Goal: Contribute content: Contribute content

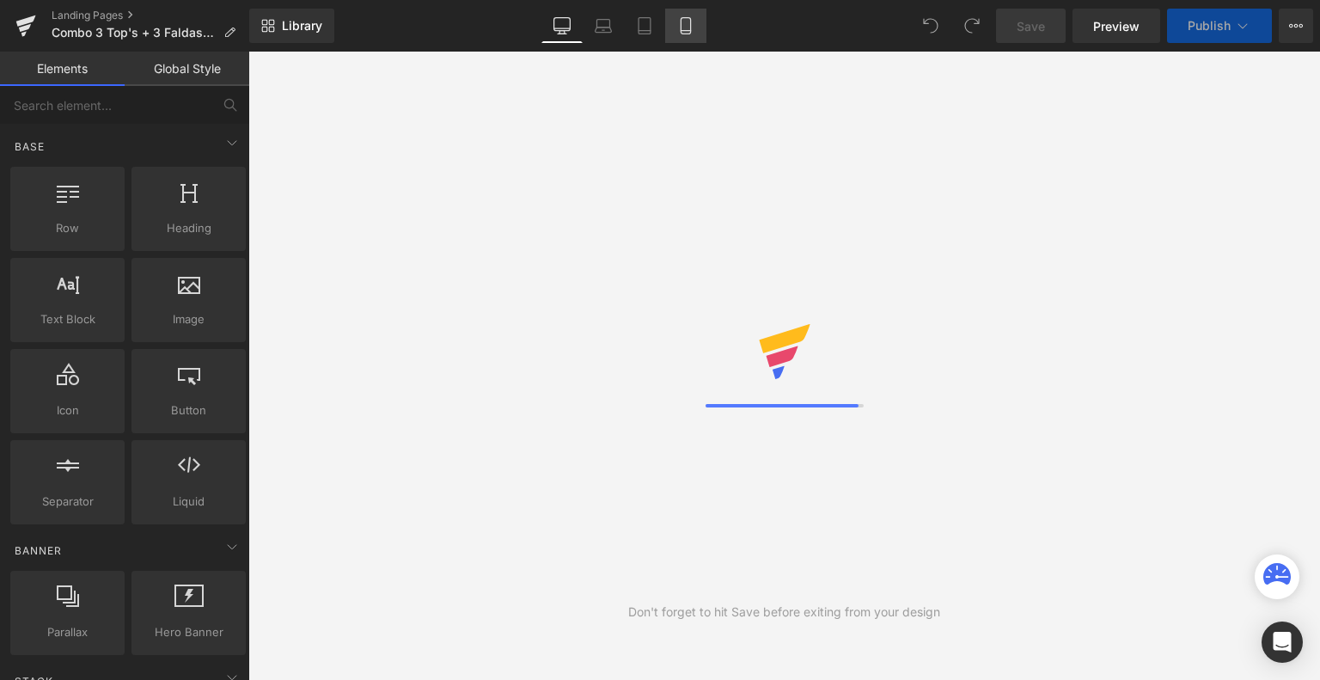
click at [688, 34] on icon at bounding box center [685, 26] width 9 height 16
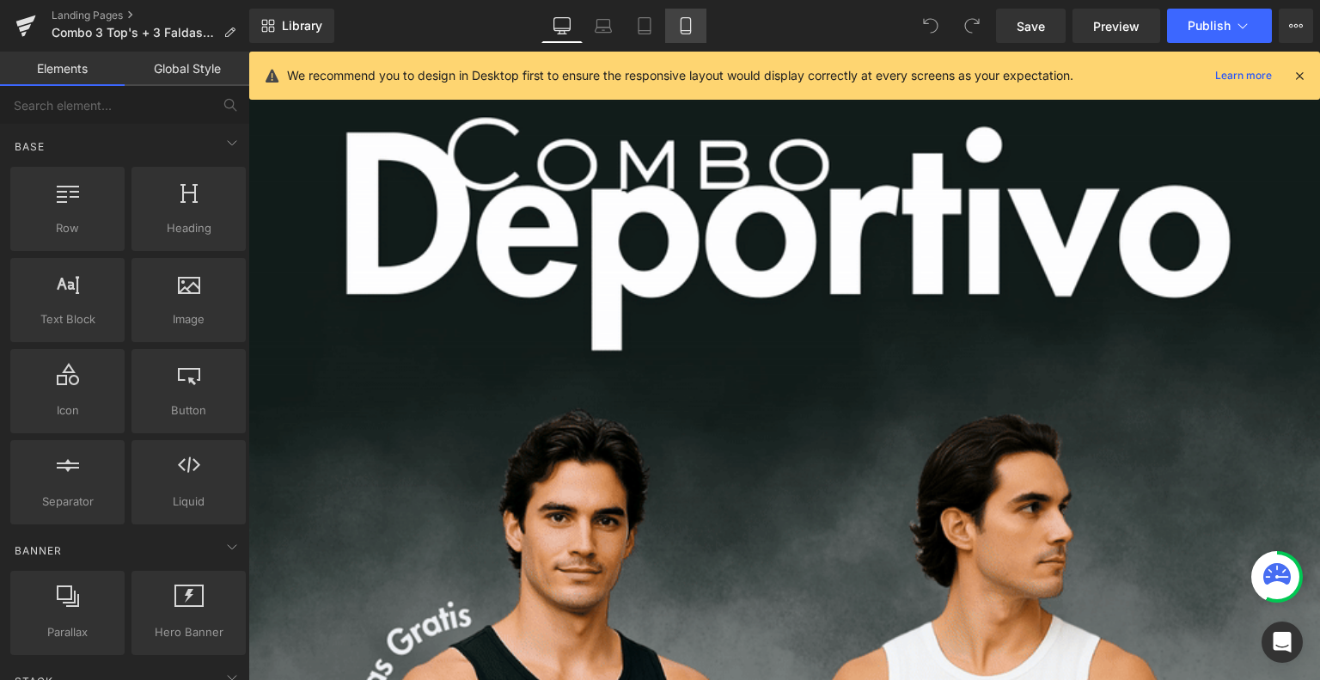
click at [688, 34] on icon at bounding box center [685, 26] width 9 height 16
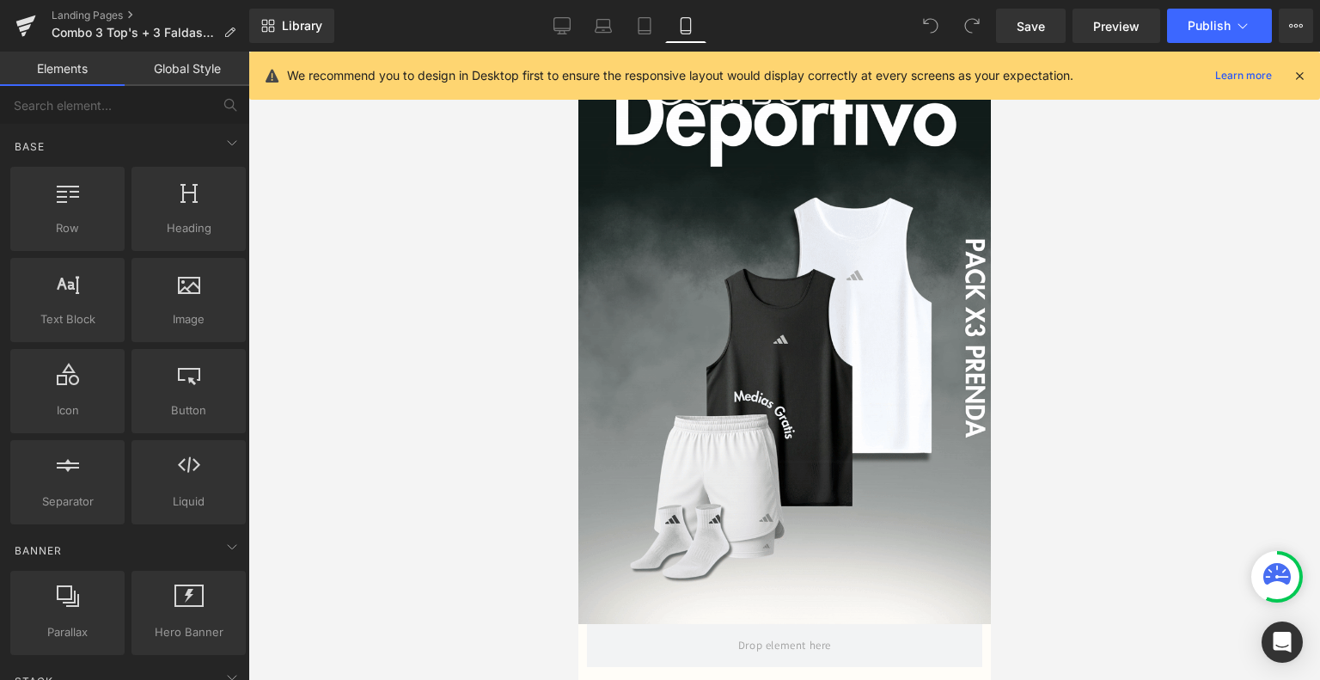
click at [1301, 70] on icon at bounding box center [1299, 75] width 15 height 15
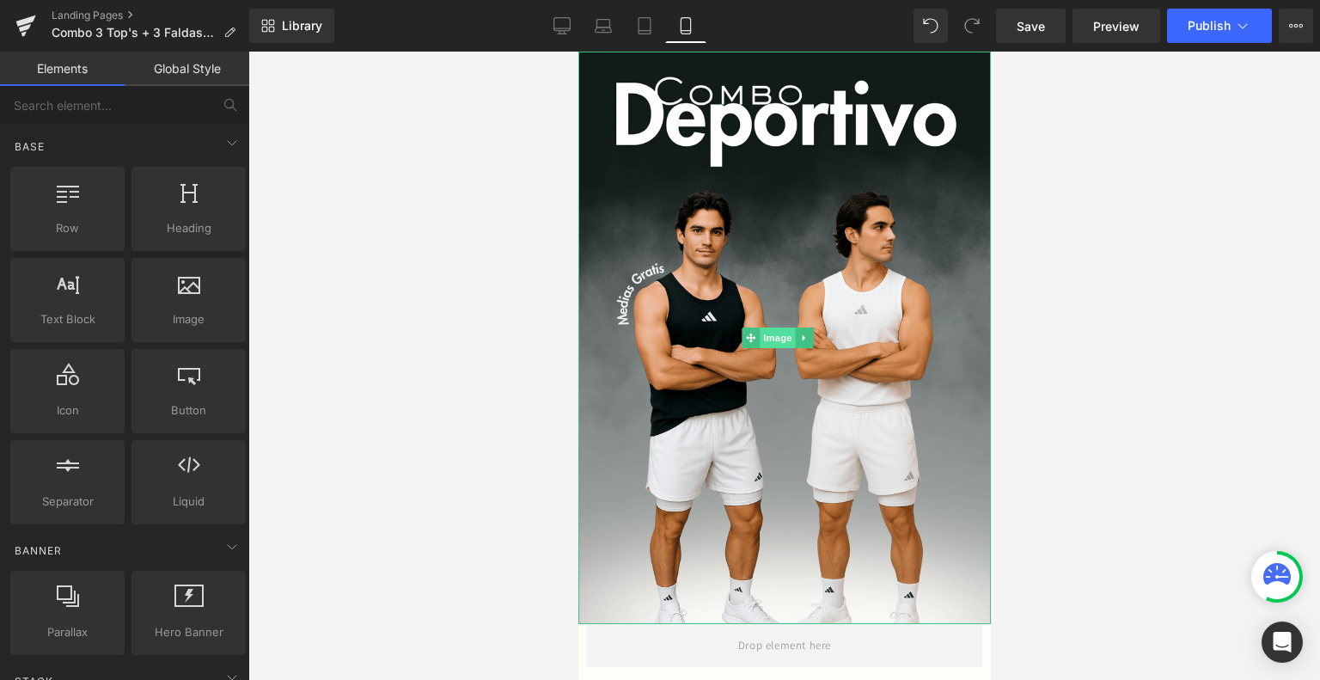
click at [771, 327] on span "Image" at bounding box center [778, 337] width 36 height 21
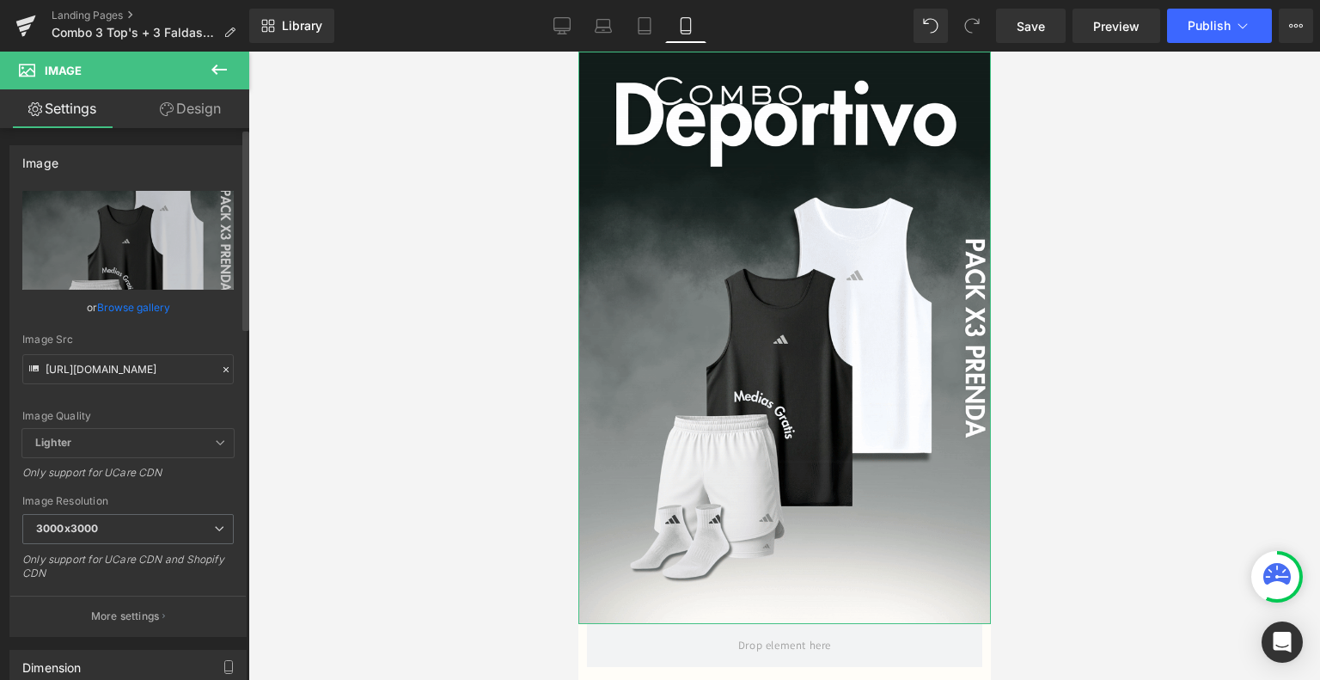
click at [138, 292] on link "Browse gallery" at bounding box center [133, 307] width 73 height 30
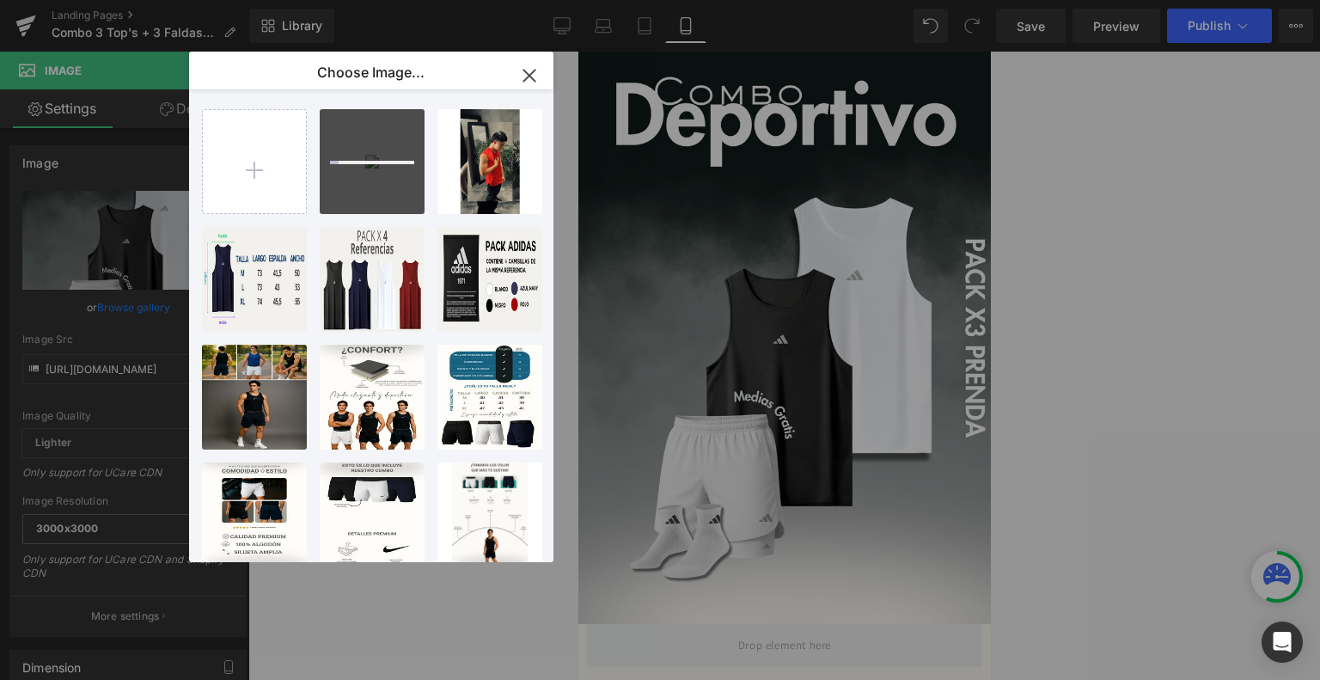
type input "C:\fakepath\ezgif-8f90f0c2e0eb4e.gif"
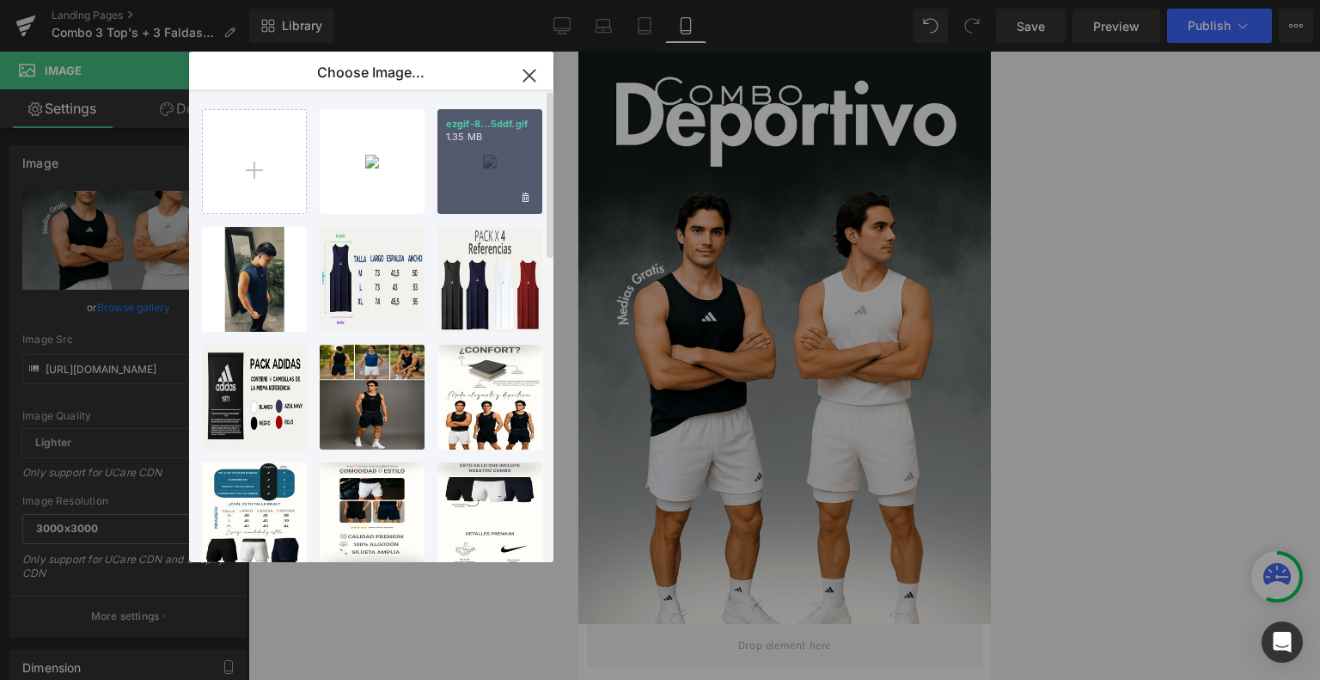
type input "C:\fakepath\6.png"
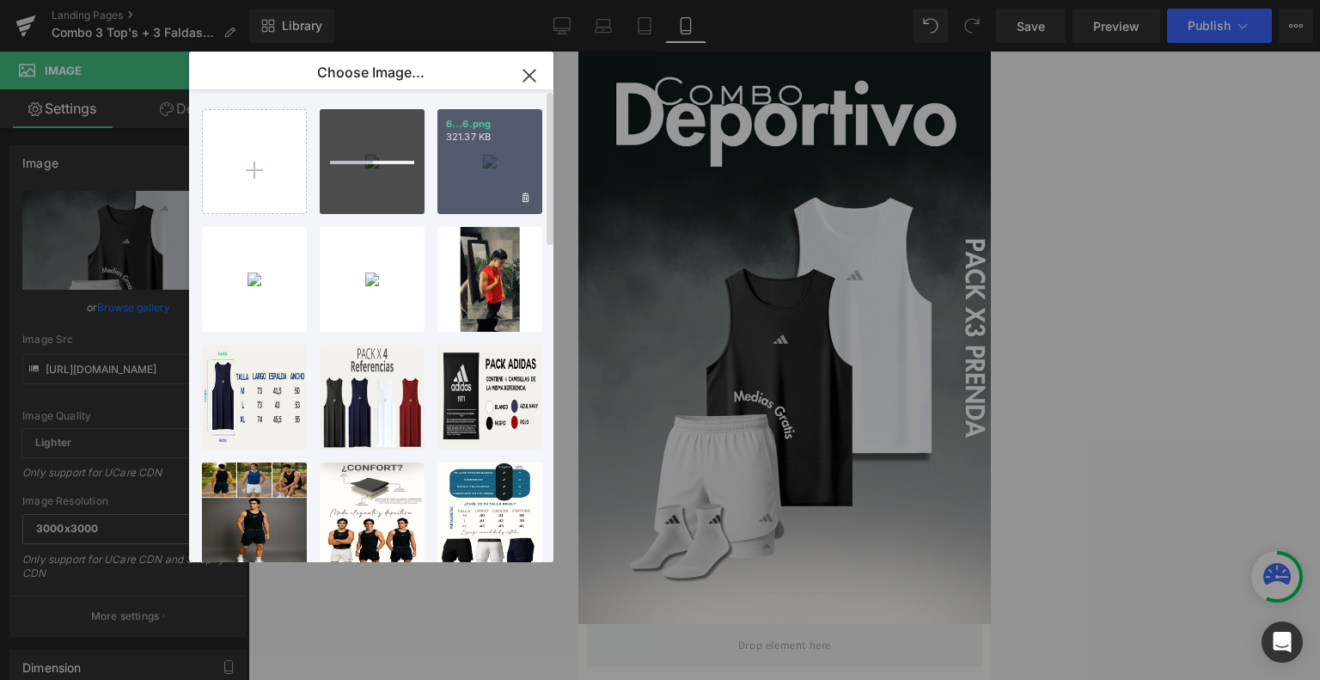
type input "C:\fakepath\8.png"
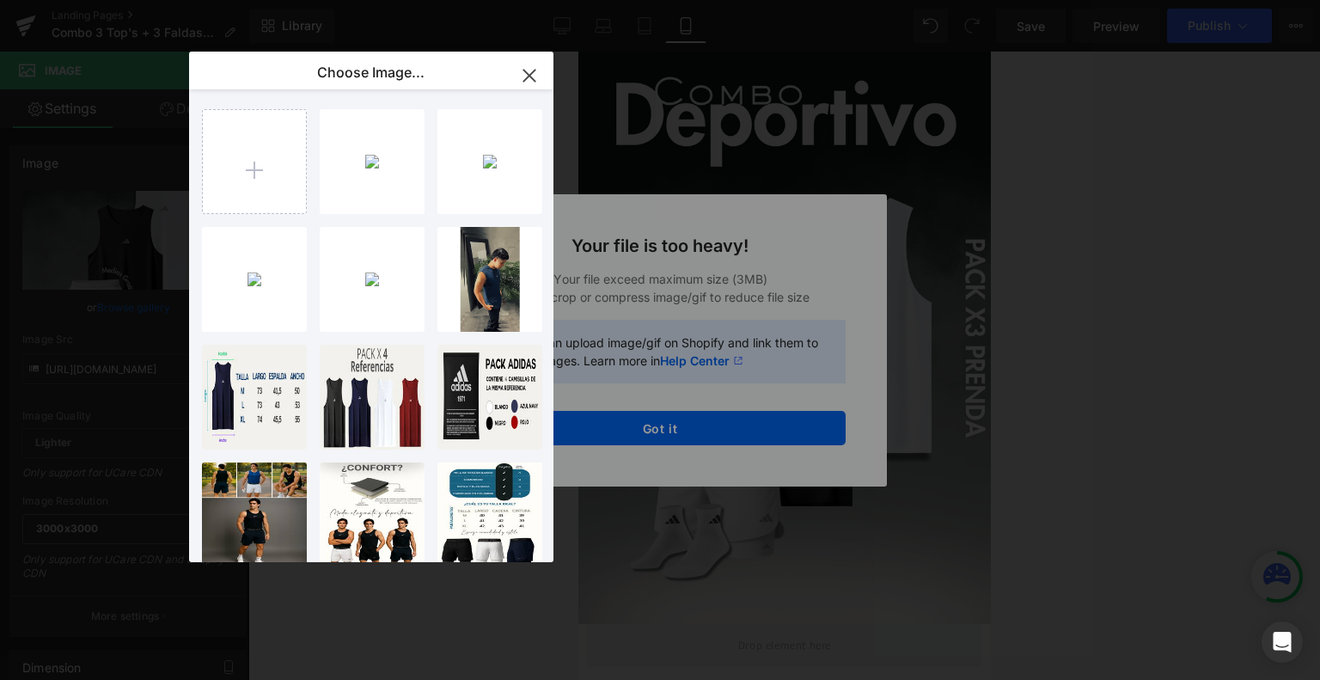
click at [536, 82] on icon "button" at bounding box center [530, 76] width 28 height 28
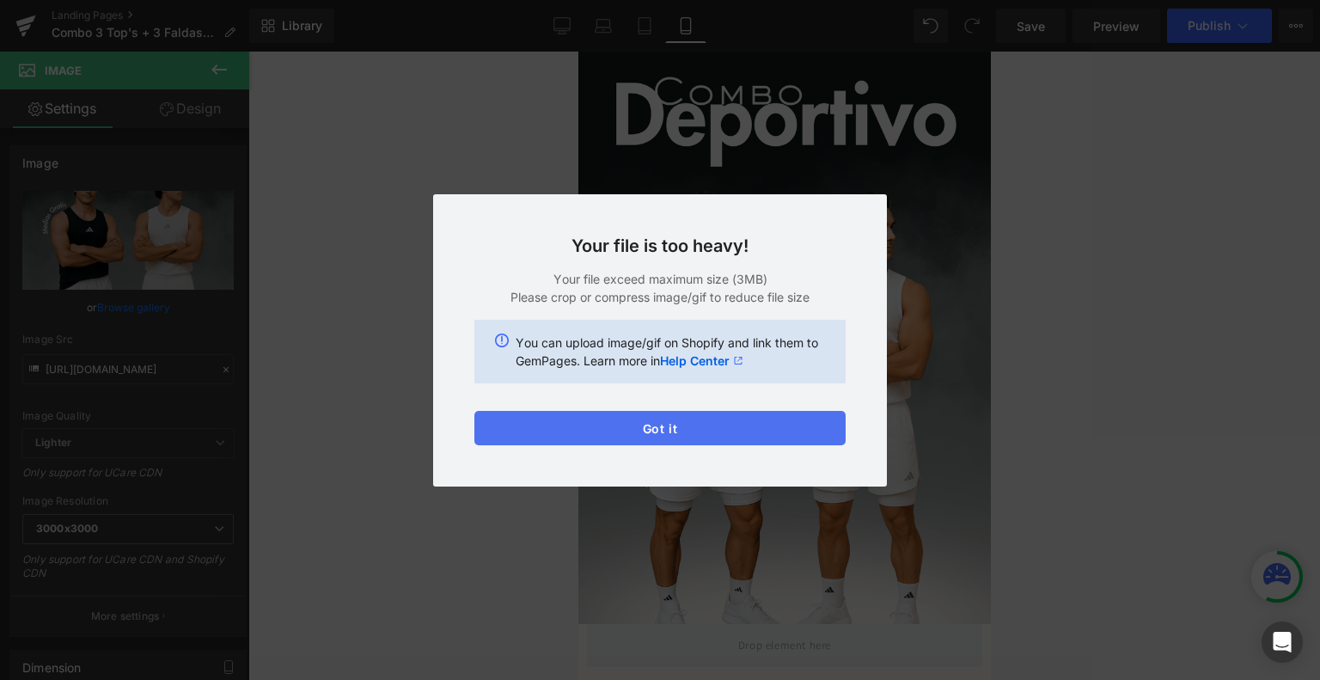
click at [677, 441] on button "Got it" at bounding box center [659, 428] width 371 height 34
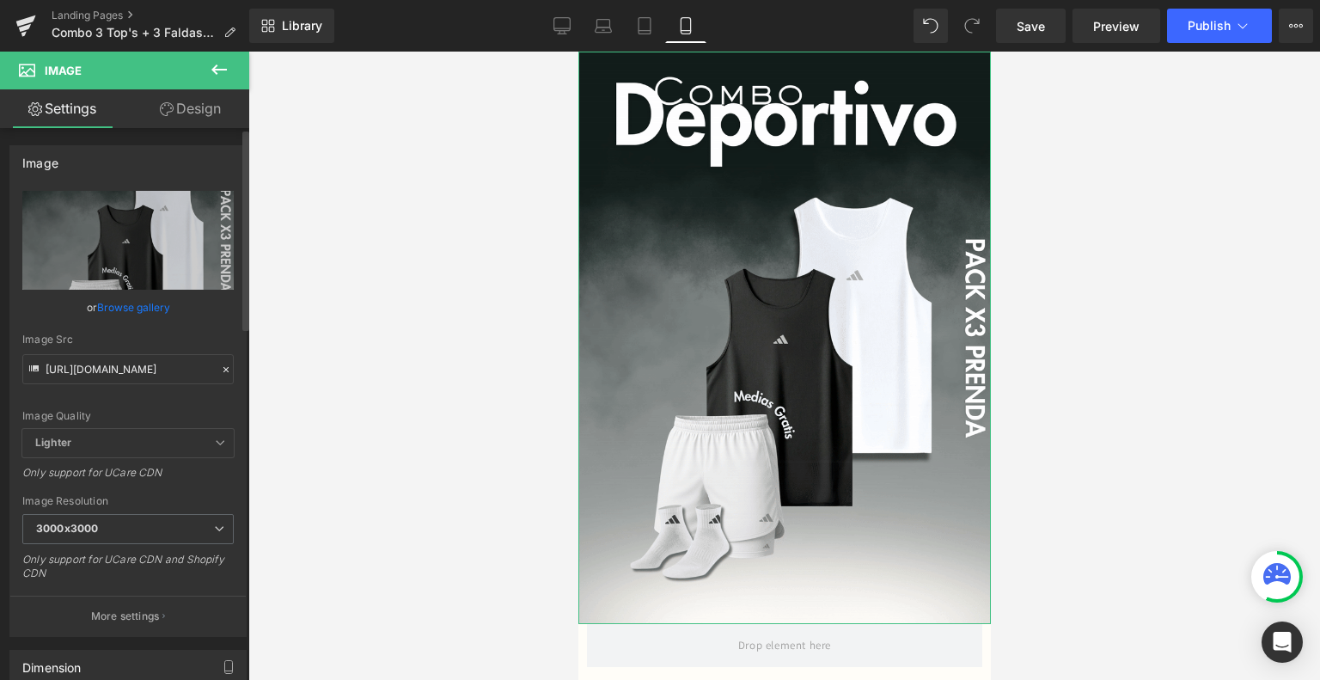
click at [130, 312] on link "Browse gallery" at bounding box center [133, 307] width 73 height 30
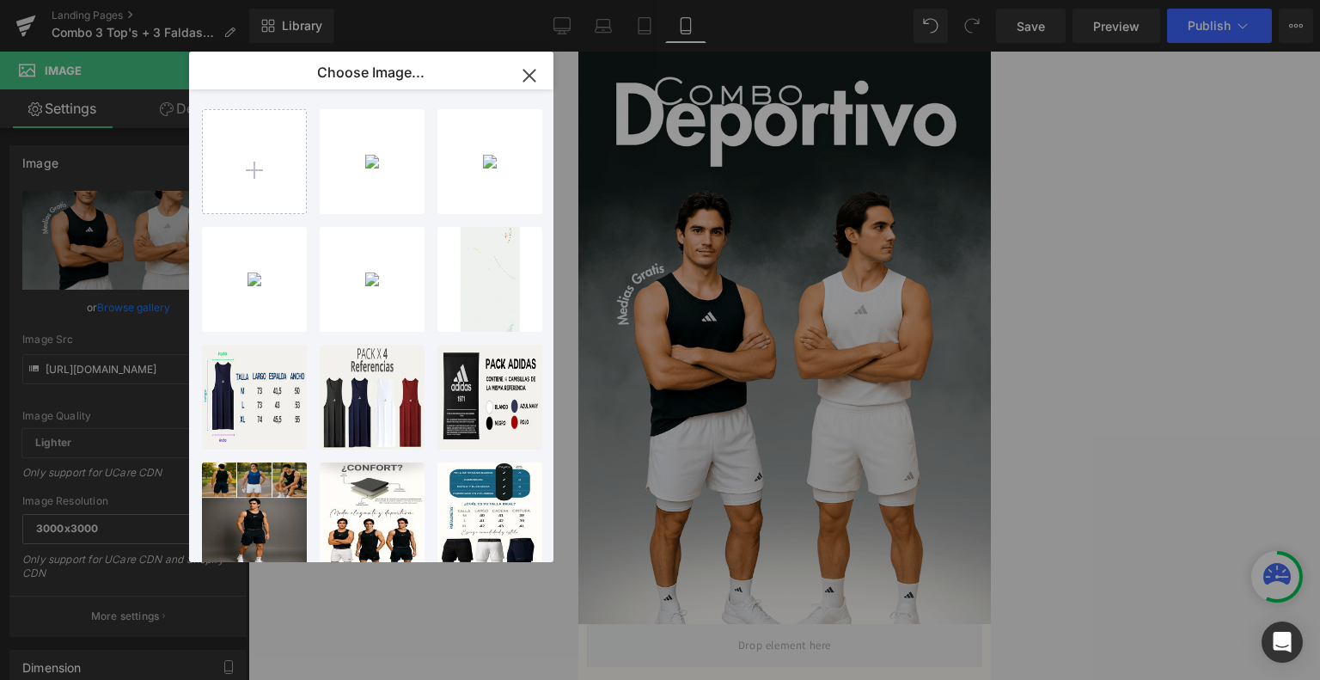
type input "C:\fakepath\Landing Faldas + Tops.png"
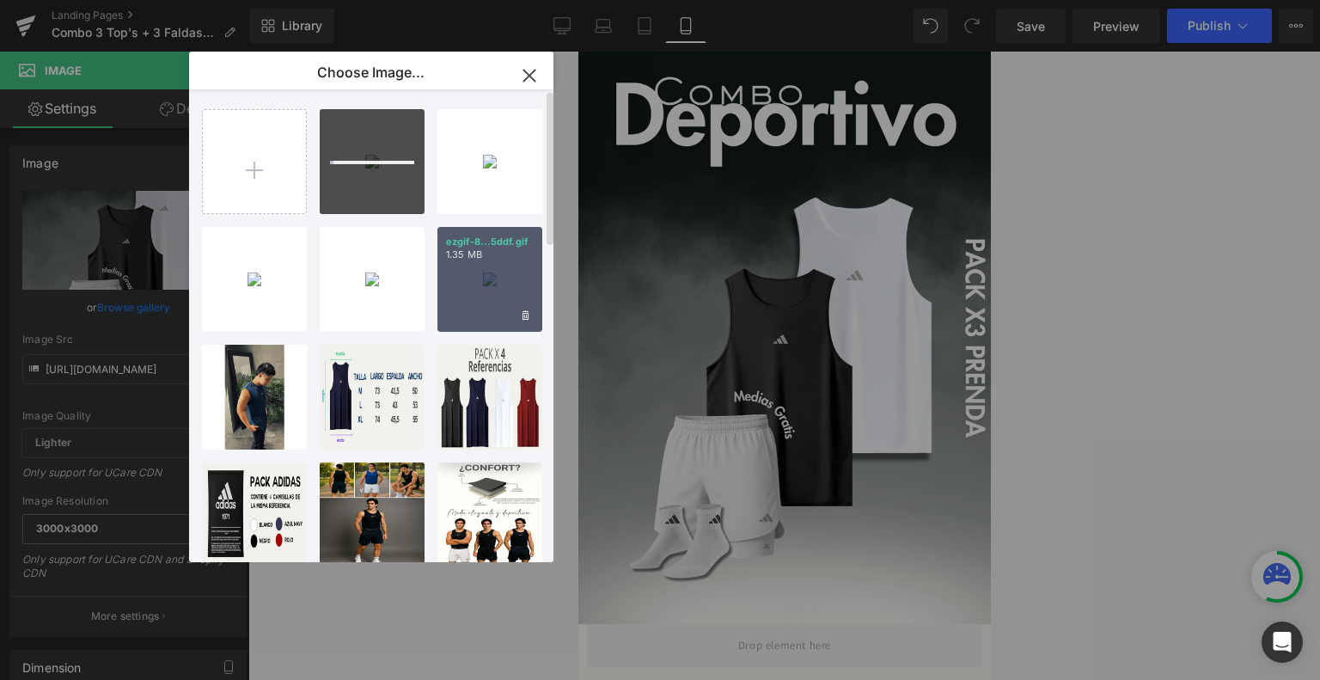
click at [492, 281] on div "ezgif-8...5ddf.gif 1.35 MB" at bounding box center [489, 279] width 105 height 105
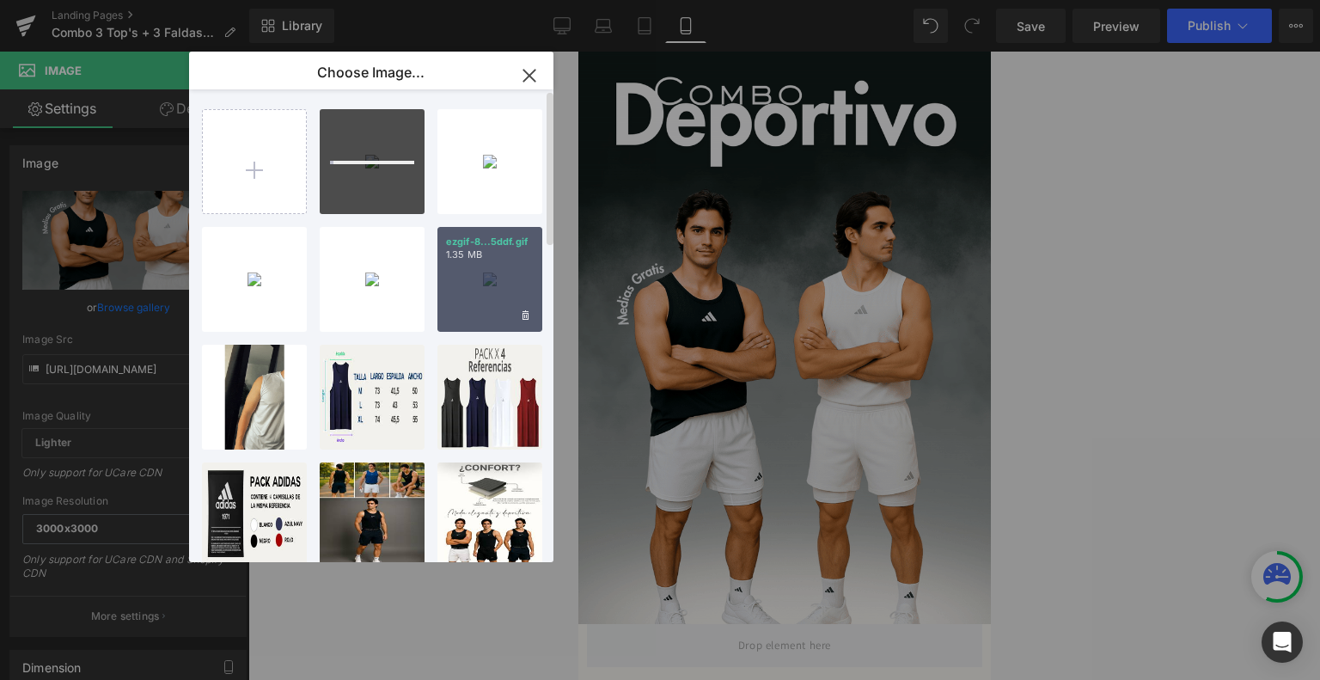
type input "[URL][DOMAIN_NAME]"
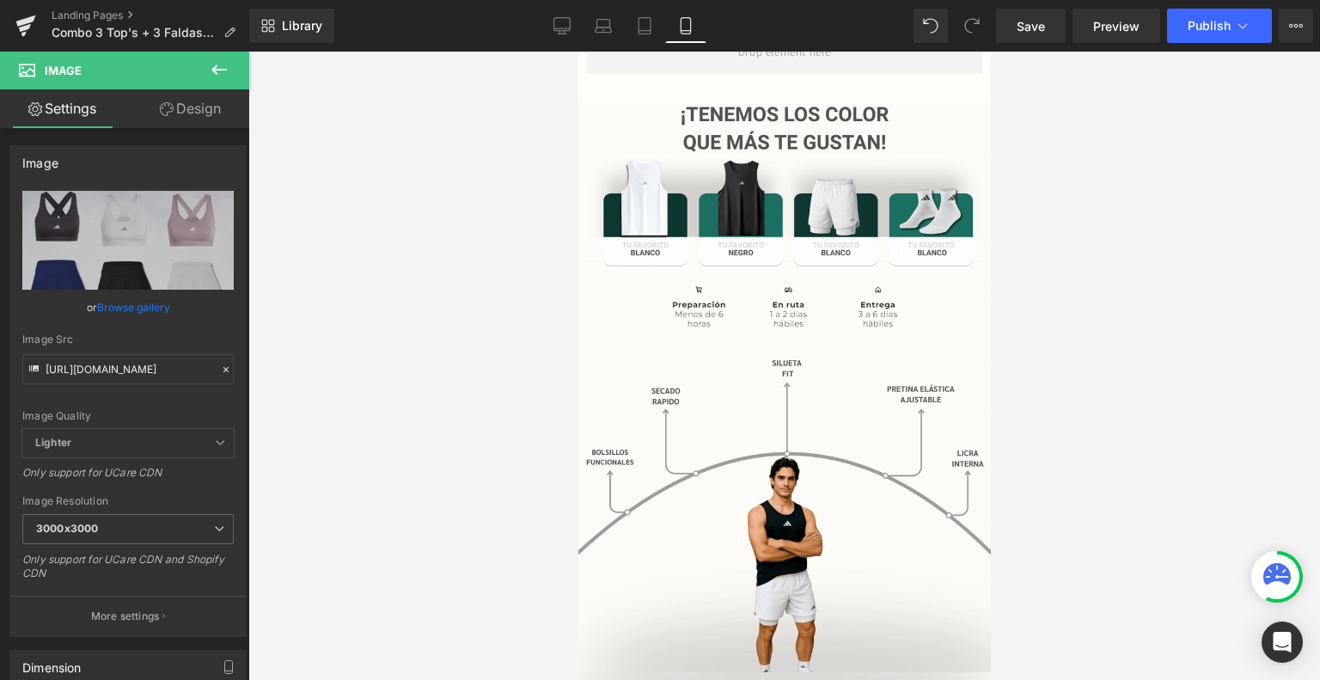
scroll to position [594, 0]
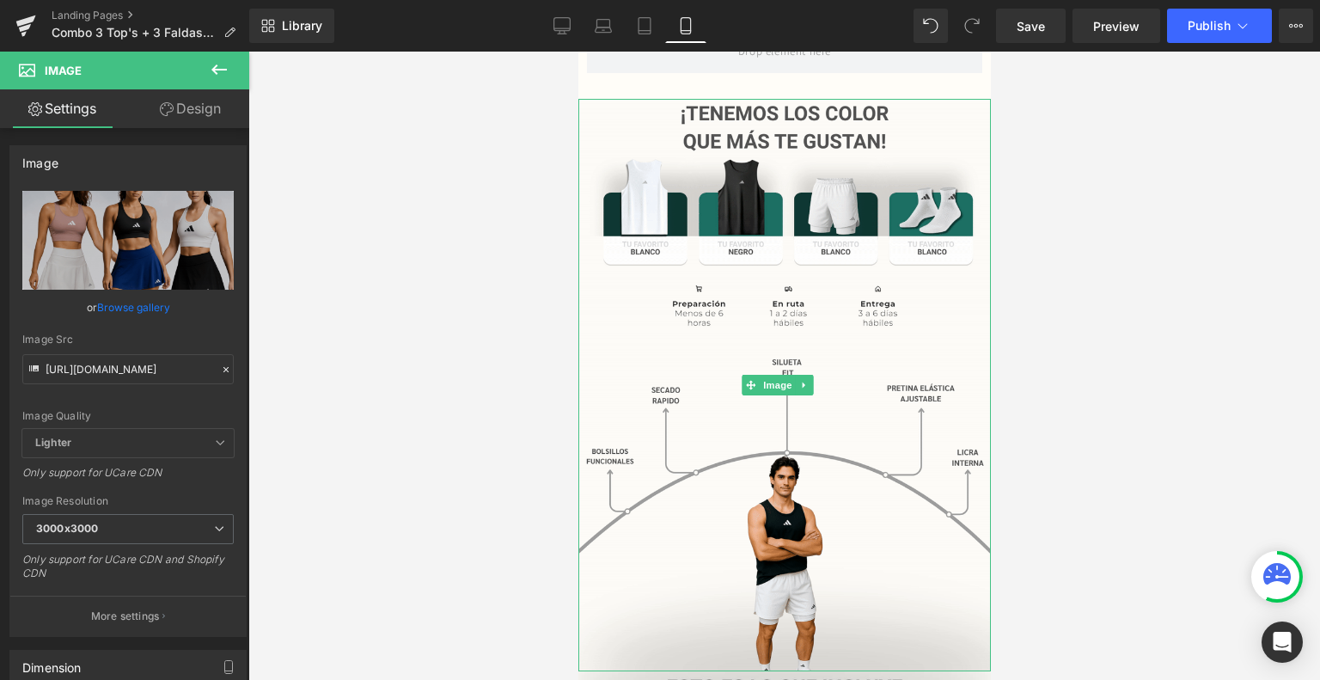
click at [608, 469] on img at bounding box center [784, 385] width 413 height 572
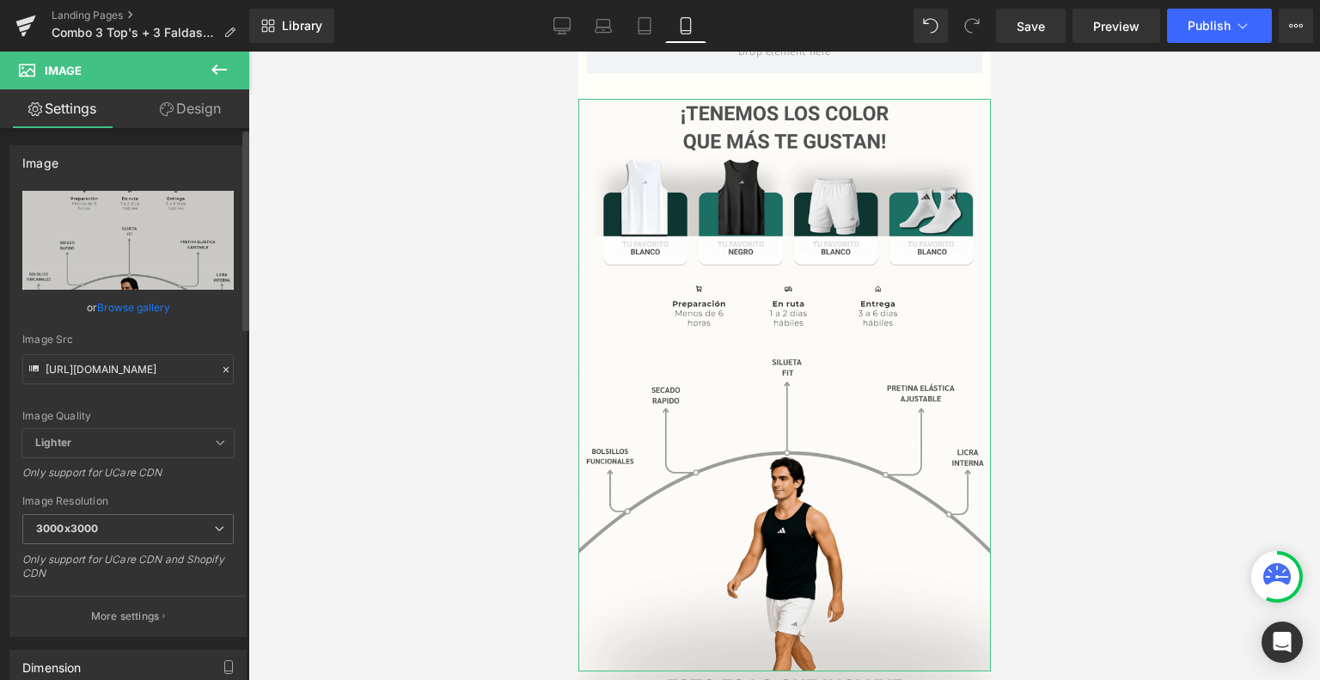
click at [127, 316] on link "Browse gallery" at bounding box center [133, 307] width 73 height 30
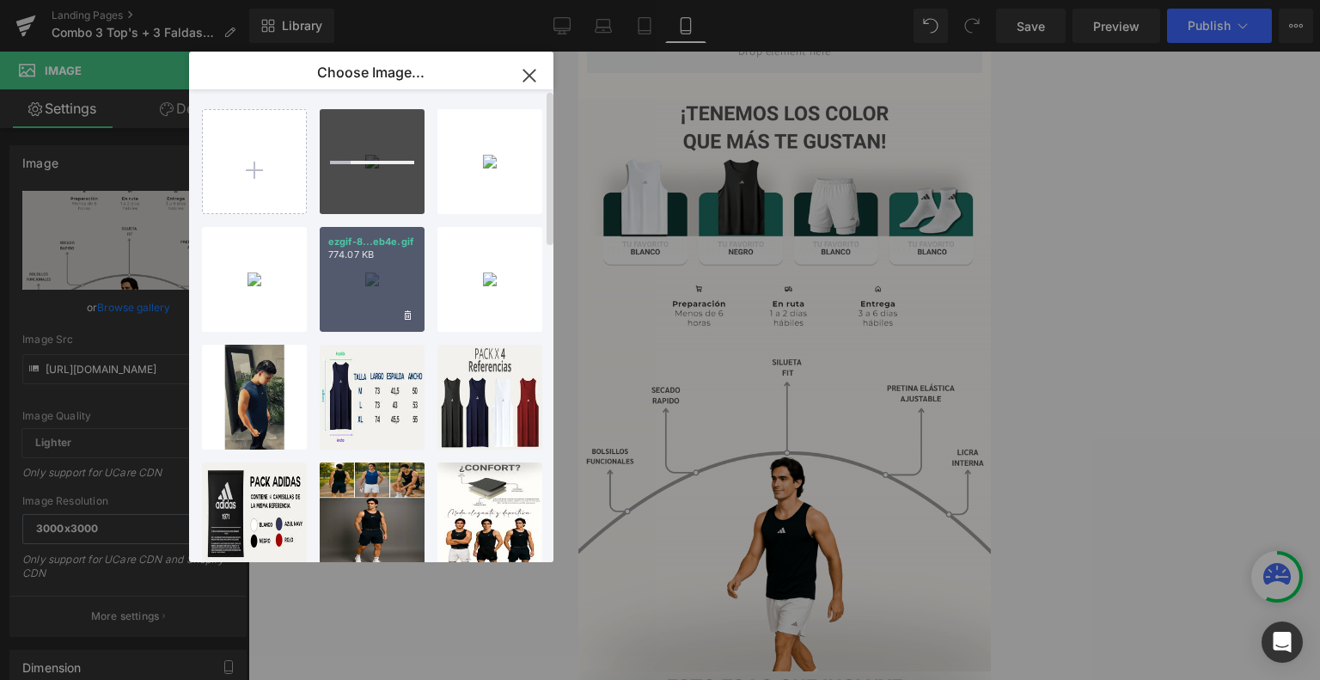
click at [388, 281] on div "ezgif-8...eb4e.gif 774.07 KB" at bounding box center [372, 279] width 105 height 105
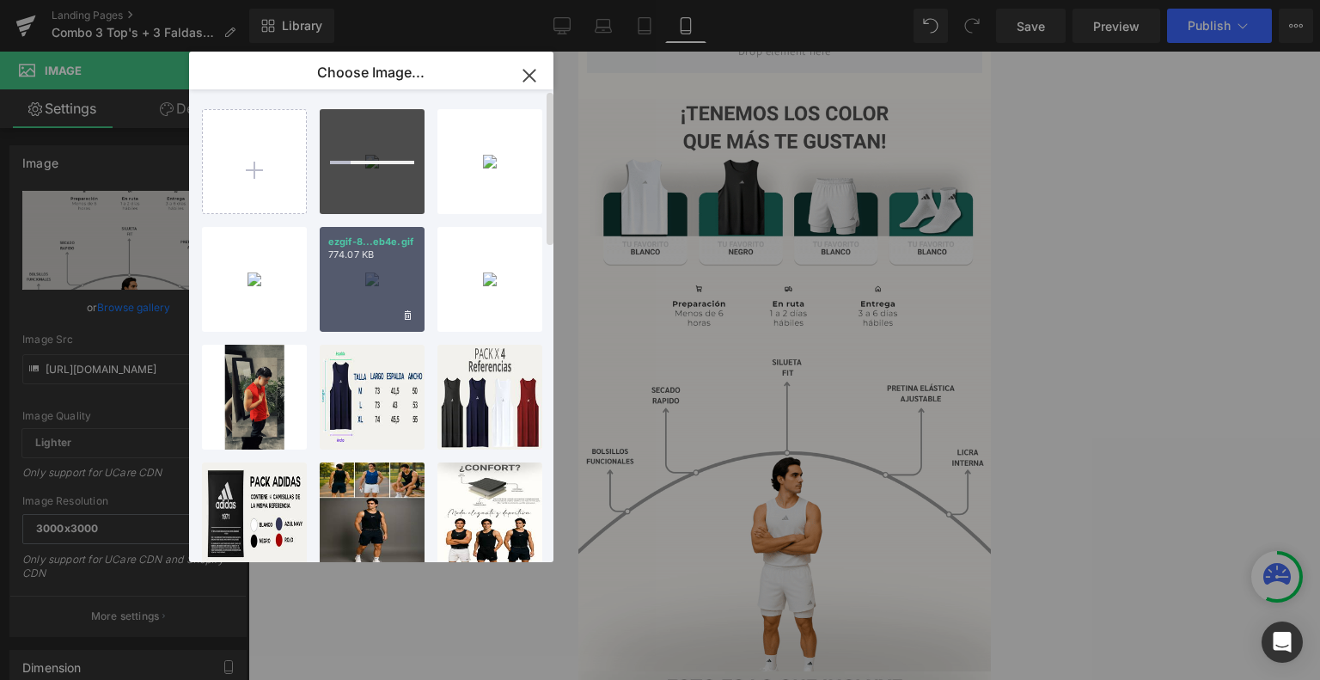
type input "[URL][DOMAIN_NAME]"
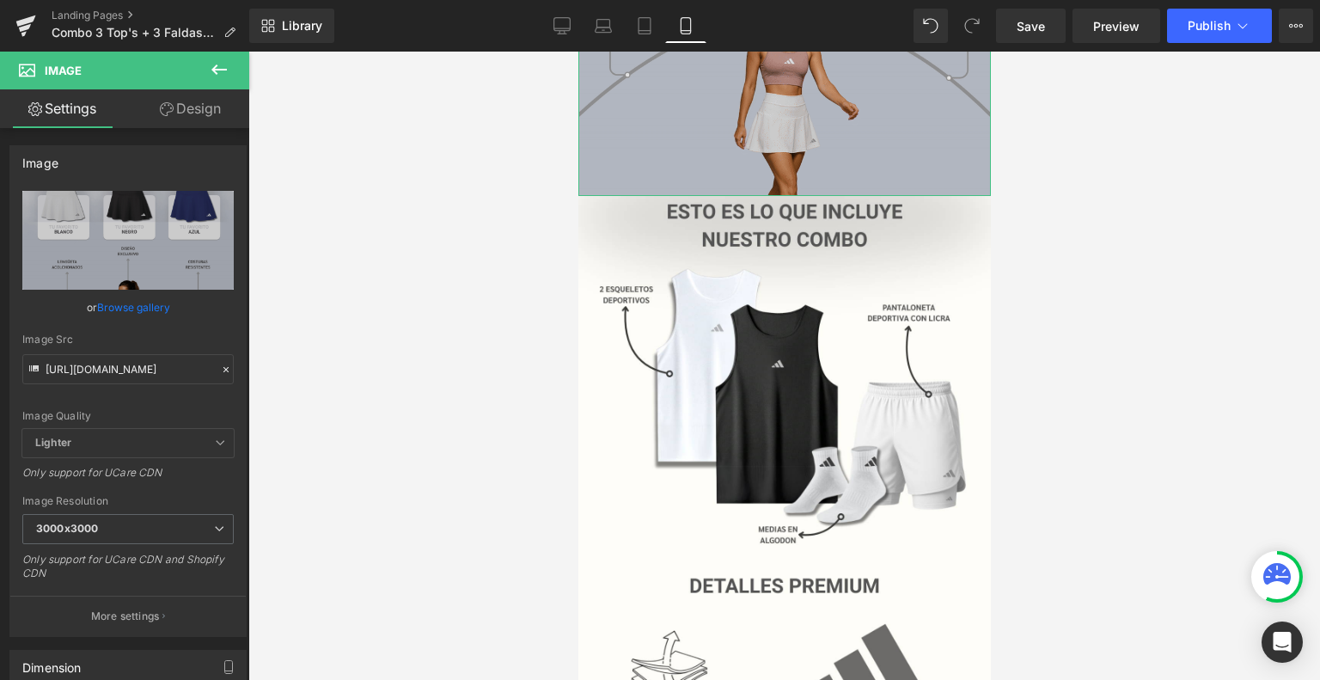
scroll to position [1076, 0]
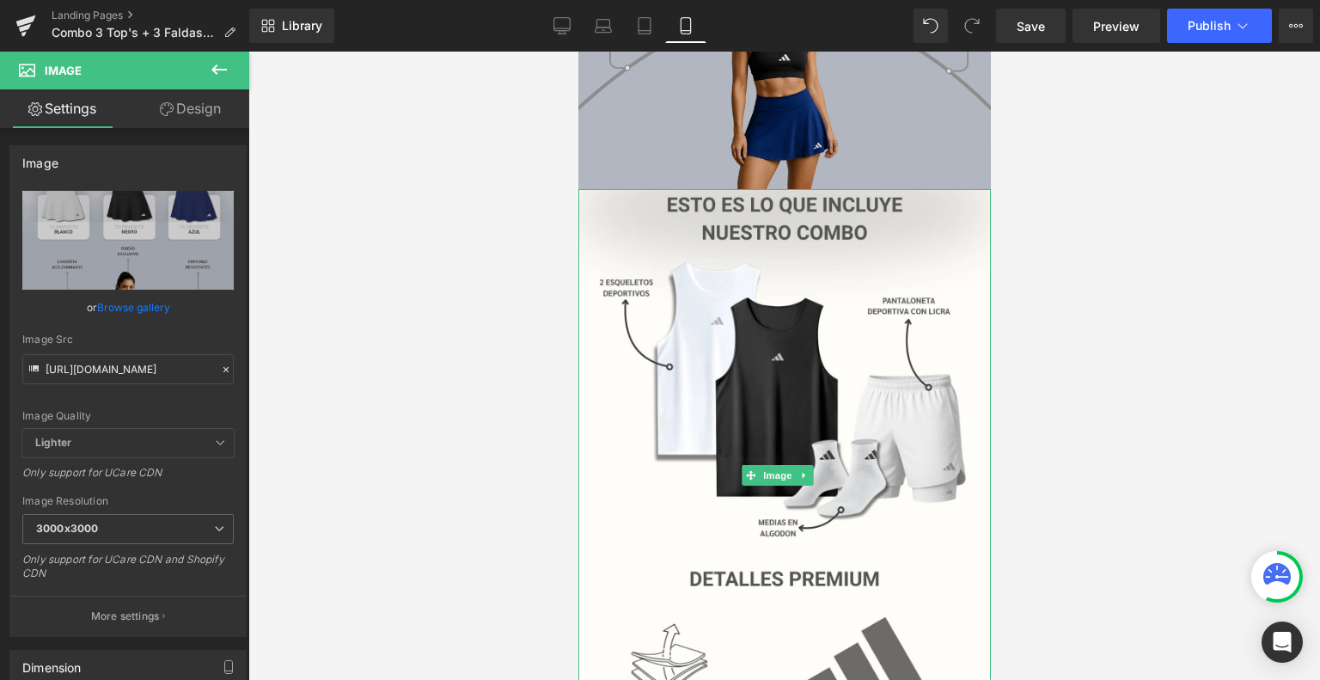
click at [750, 425] on div "Image" at bounding box center [784, 475] width 413 height 573
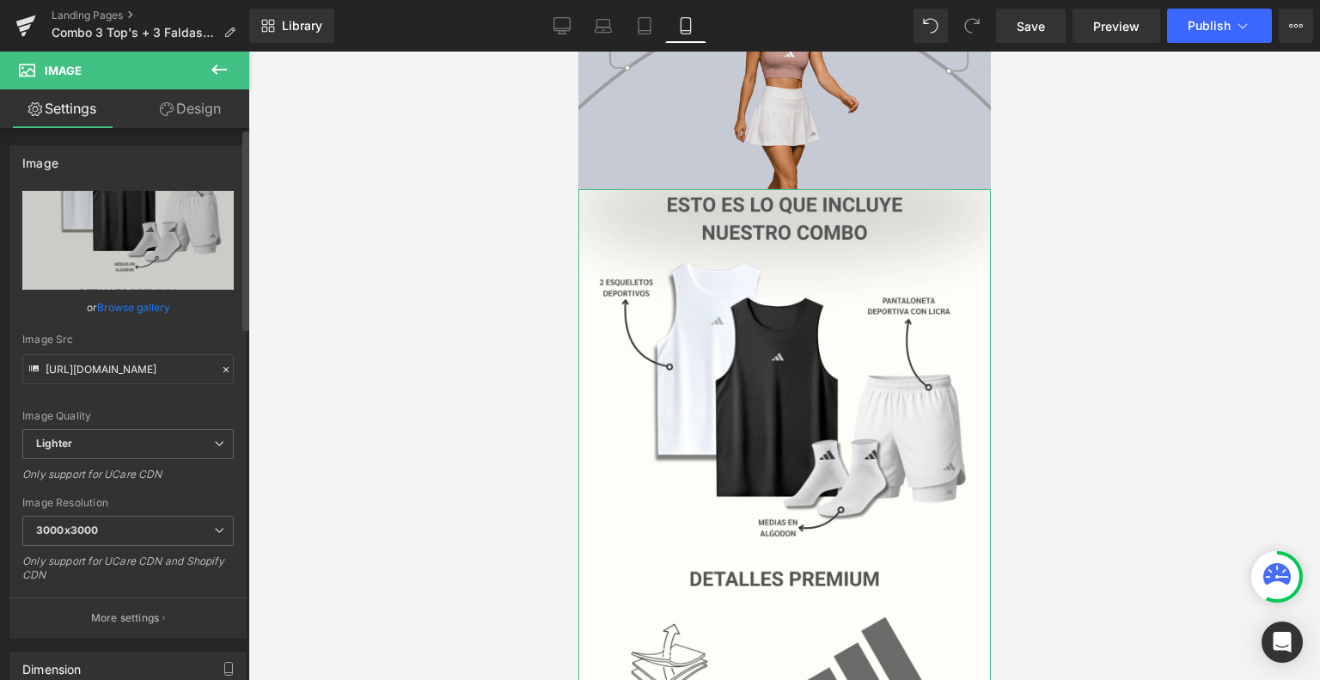
click at [151, 310] on link "Browse gallery" at bounding box center [133, 307] width 73 height 30
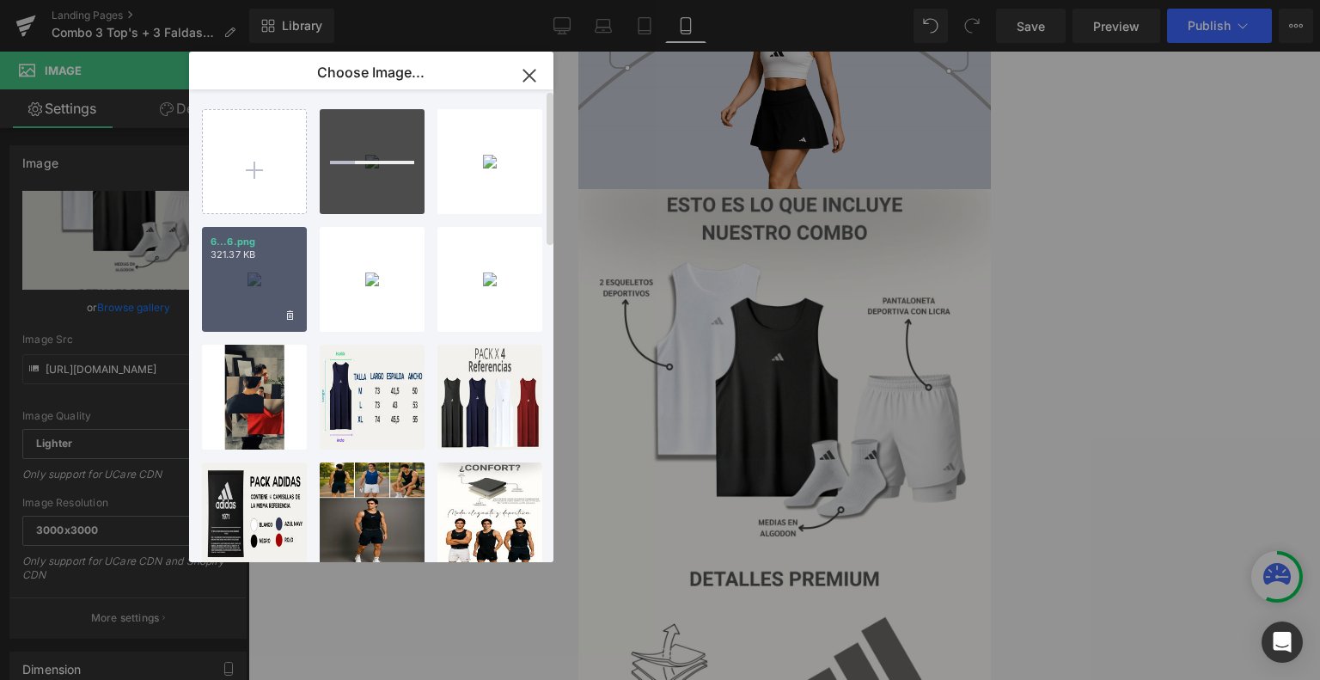
click at [253, 306] on div "6...6.png 321.37 KB" at bounding box center [254, 279] width 105 height 105
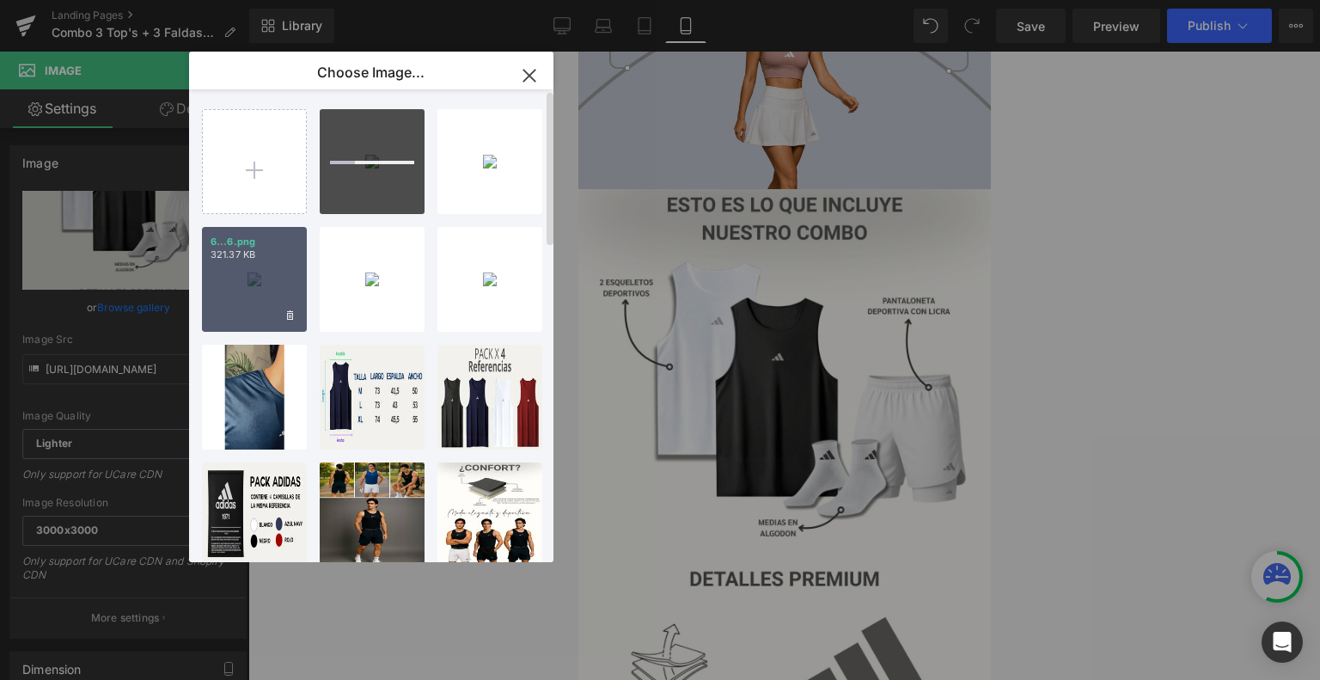
type input "[URL][DOMAIN_NAME]"
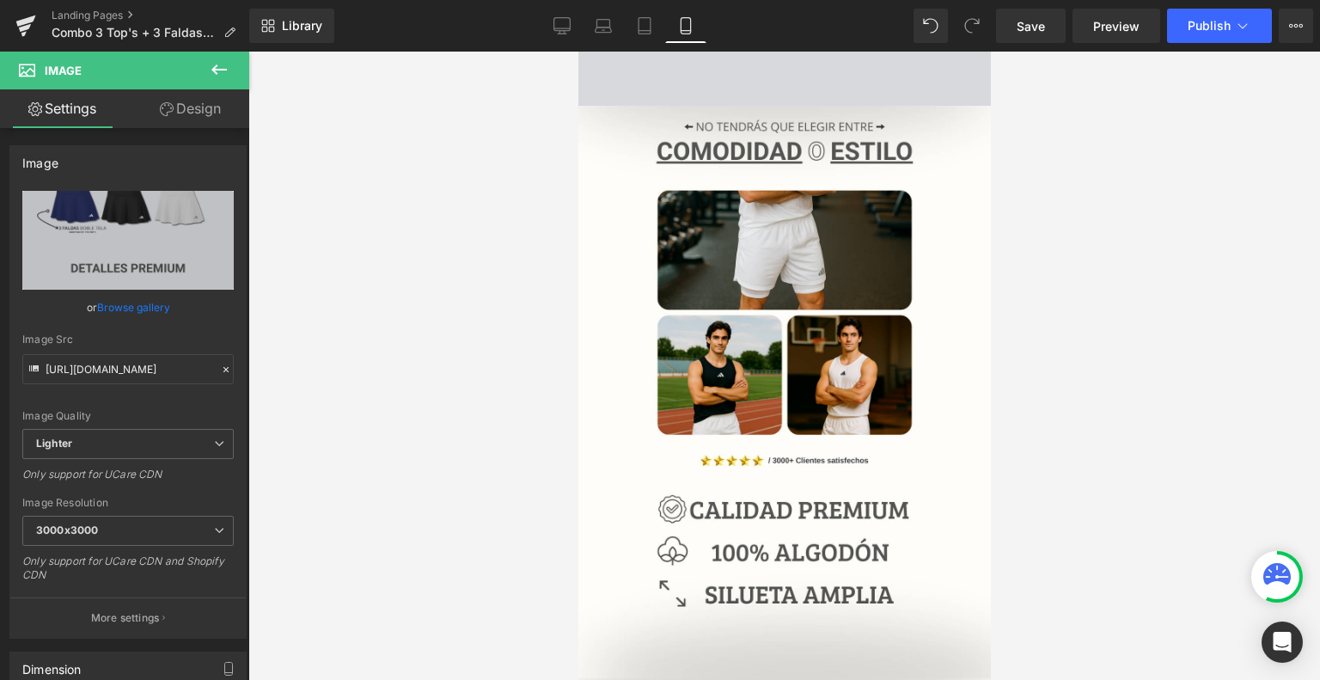
scroll to position [1693, 0]
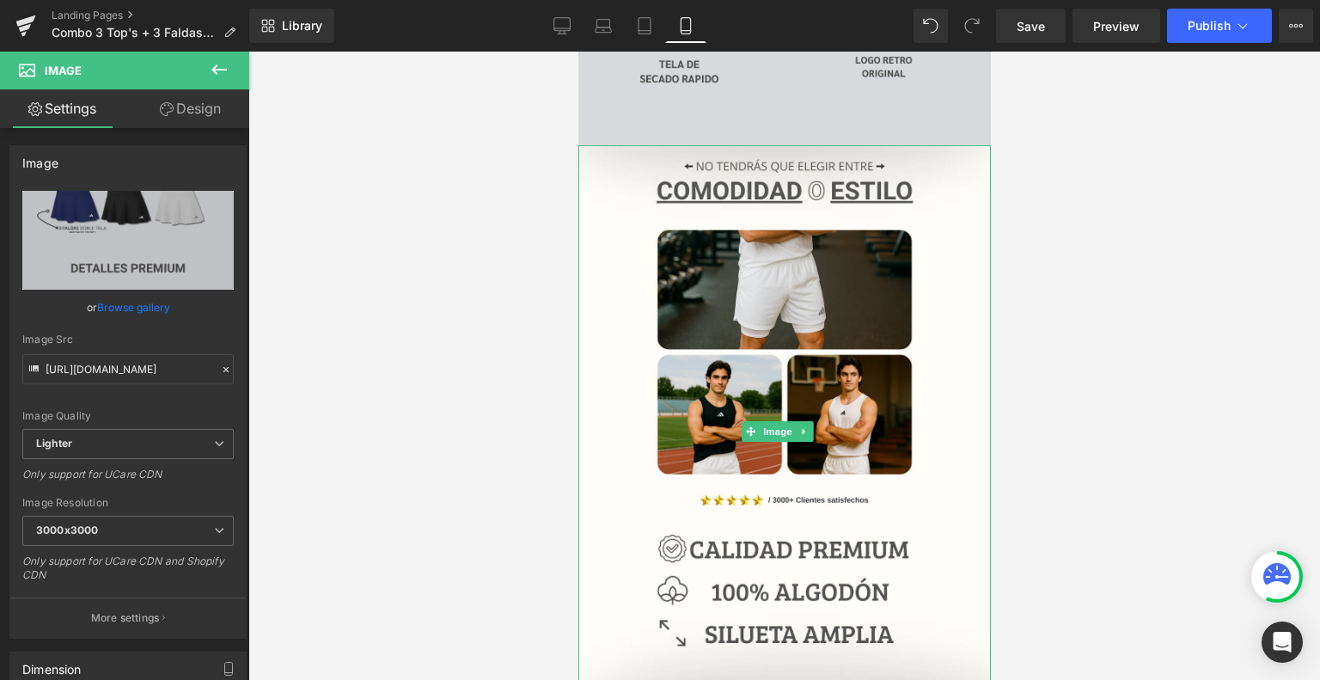
click at [780, 317] on img at bounding box center [784, 431] width 413 height 573
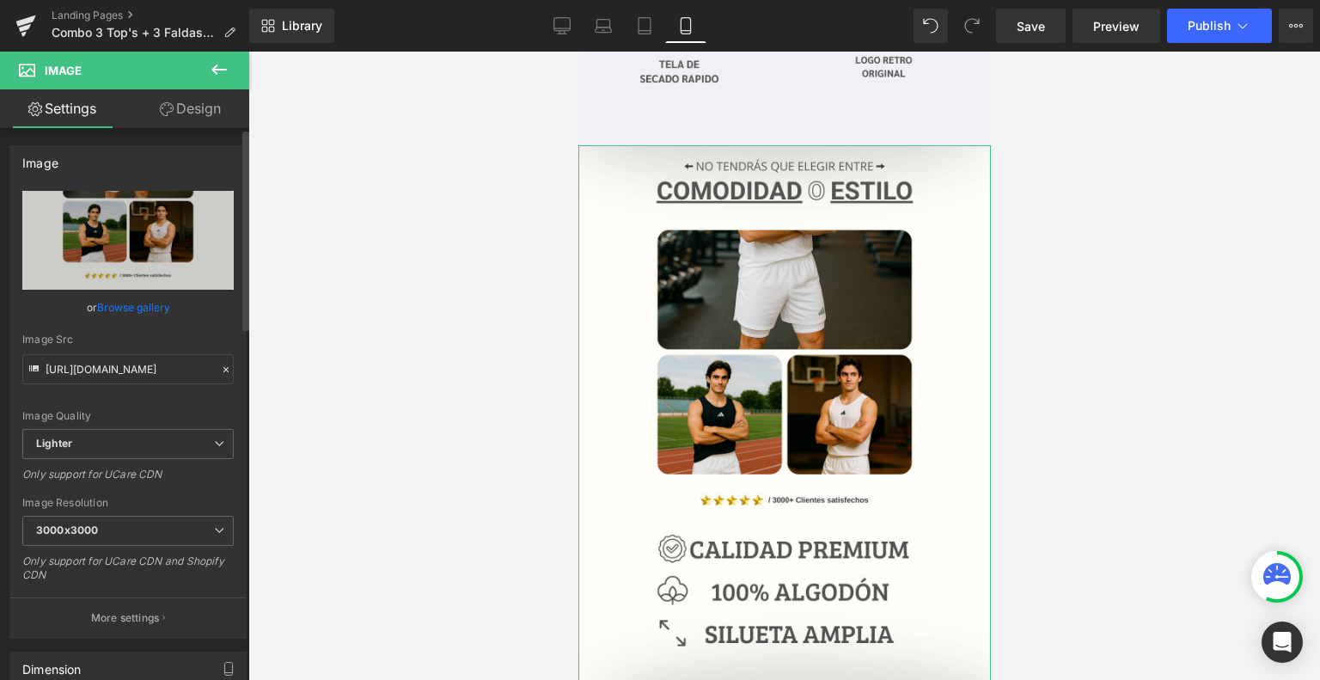
click at [148, 311] on link "Browse gallery" at bounding box center [133, 307] width 73 height 30
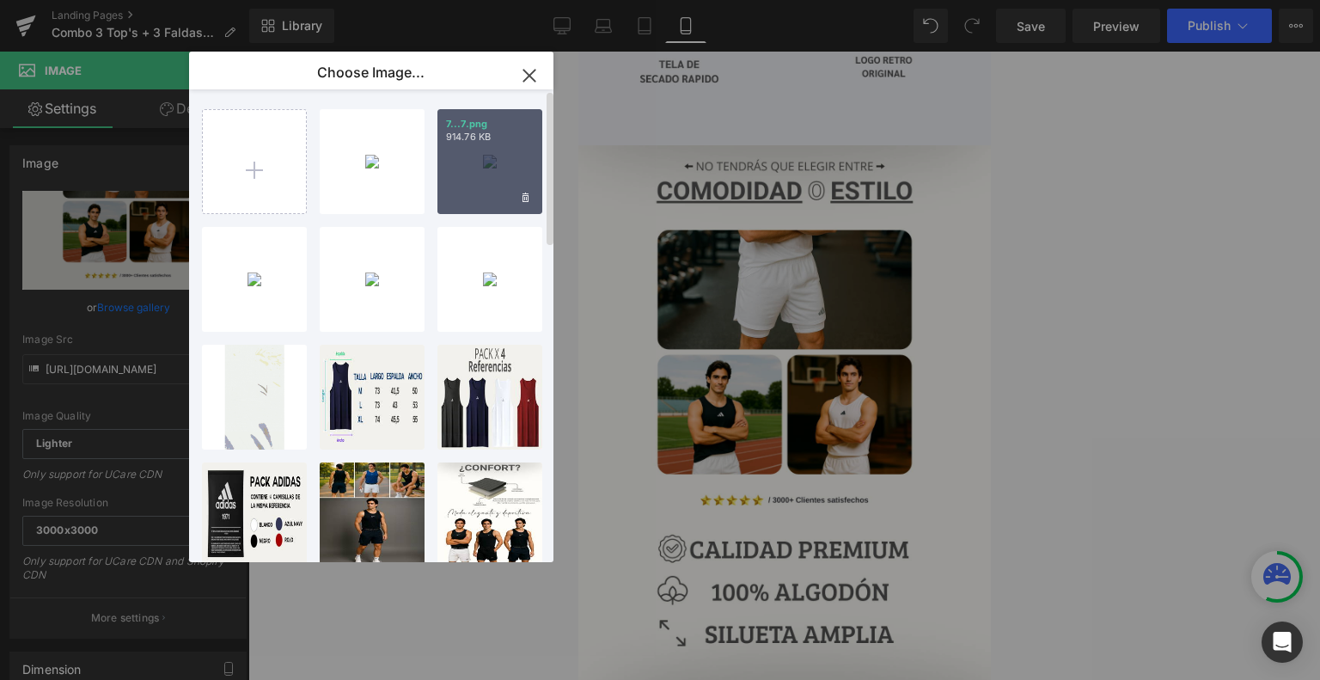
click at [500, 162] on div "7...7.png 914.76 KB" at bounding box center [489, 161] width 105 height 105
type input "[URL][DOMAIN_NAME]"
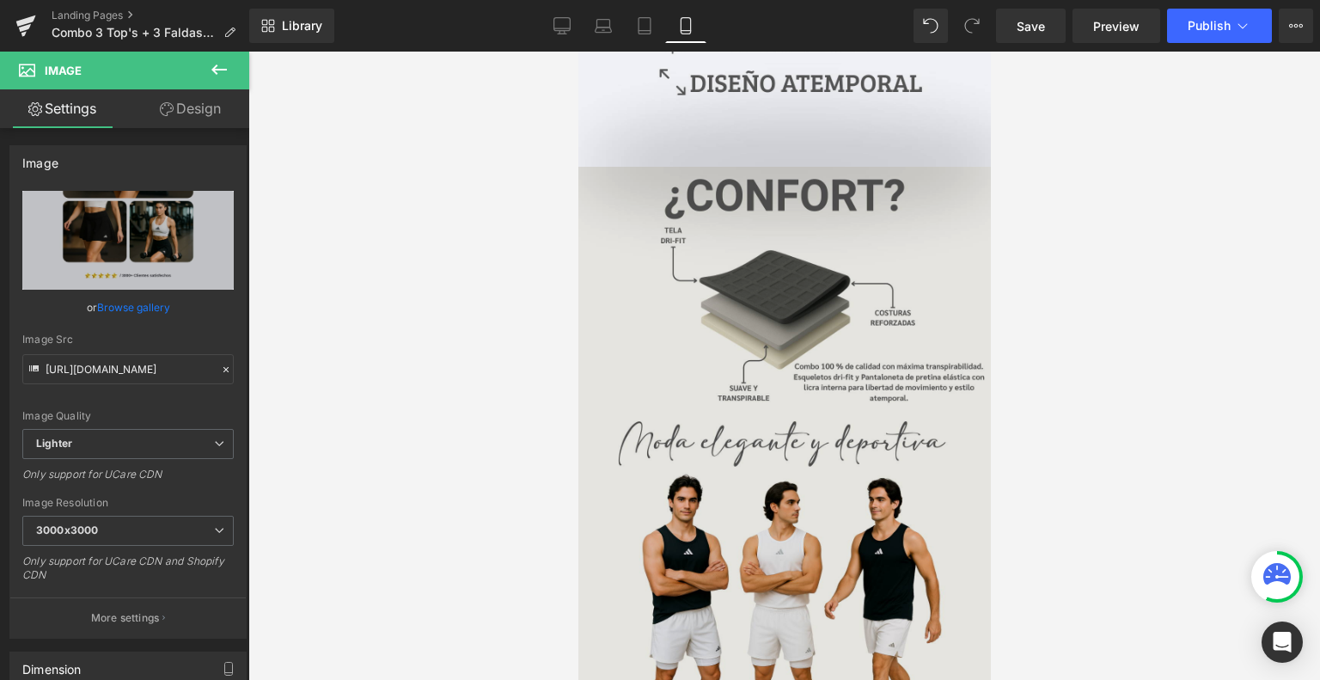
scroll to position [2243, 0]
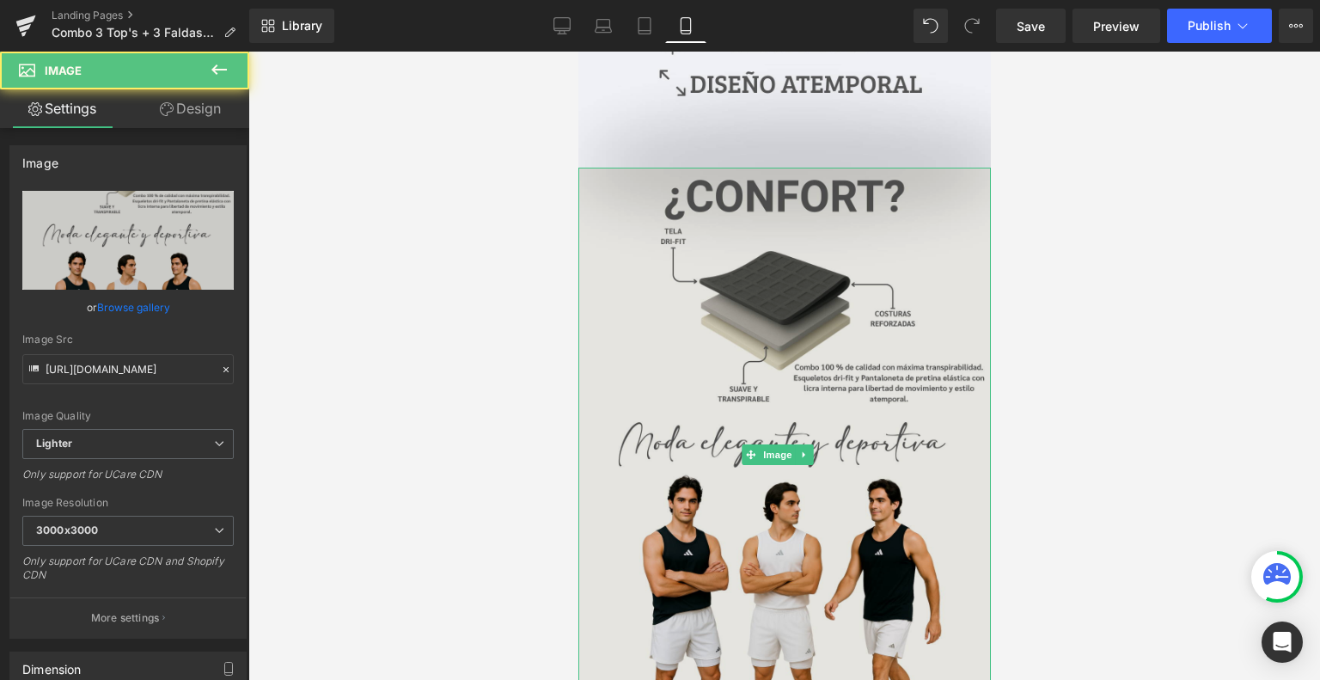
click at [812, 276] on img at bounding box center [784, 454] width 413 height 573
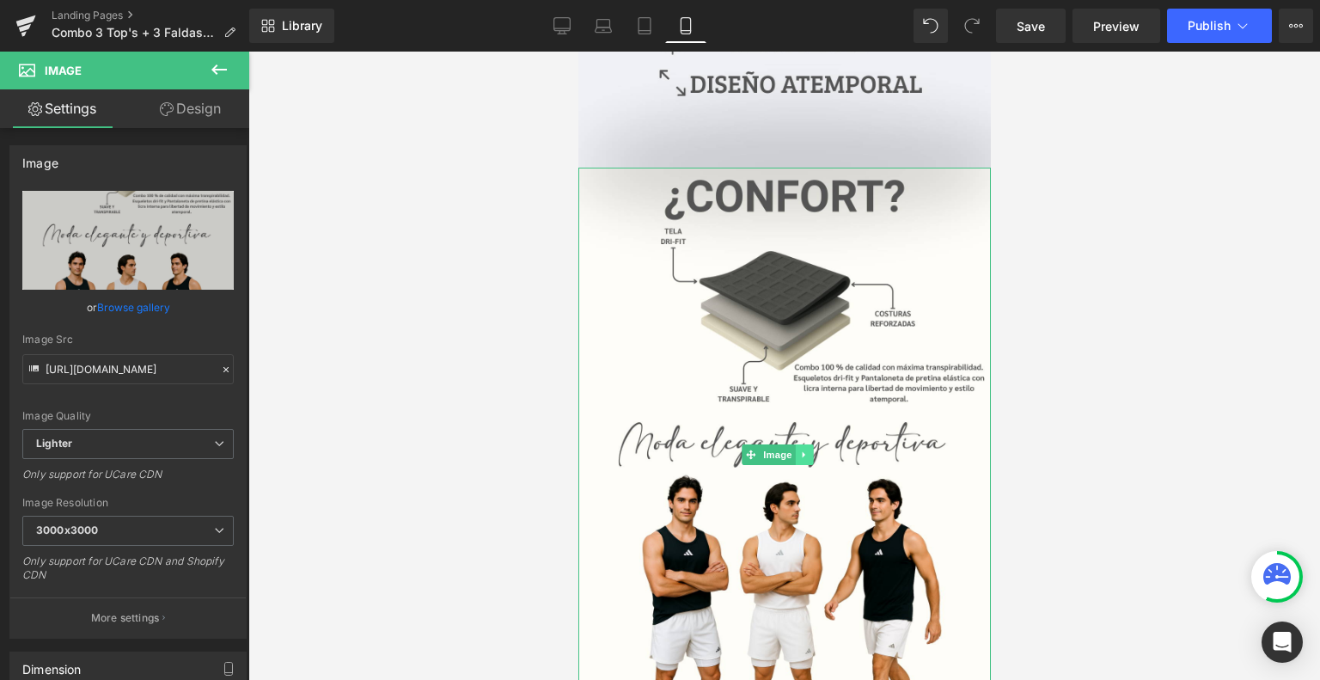
click at [807, 444] on link at bounding box center [804, 454] width 18 height 21
click at [812, 444] on link at bounding box center [813, 454] width 18 height 21
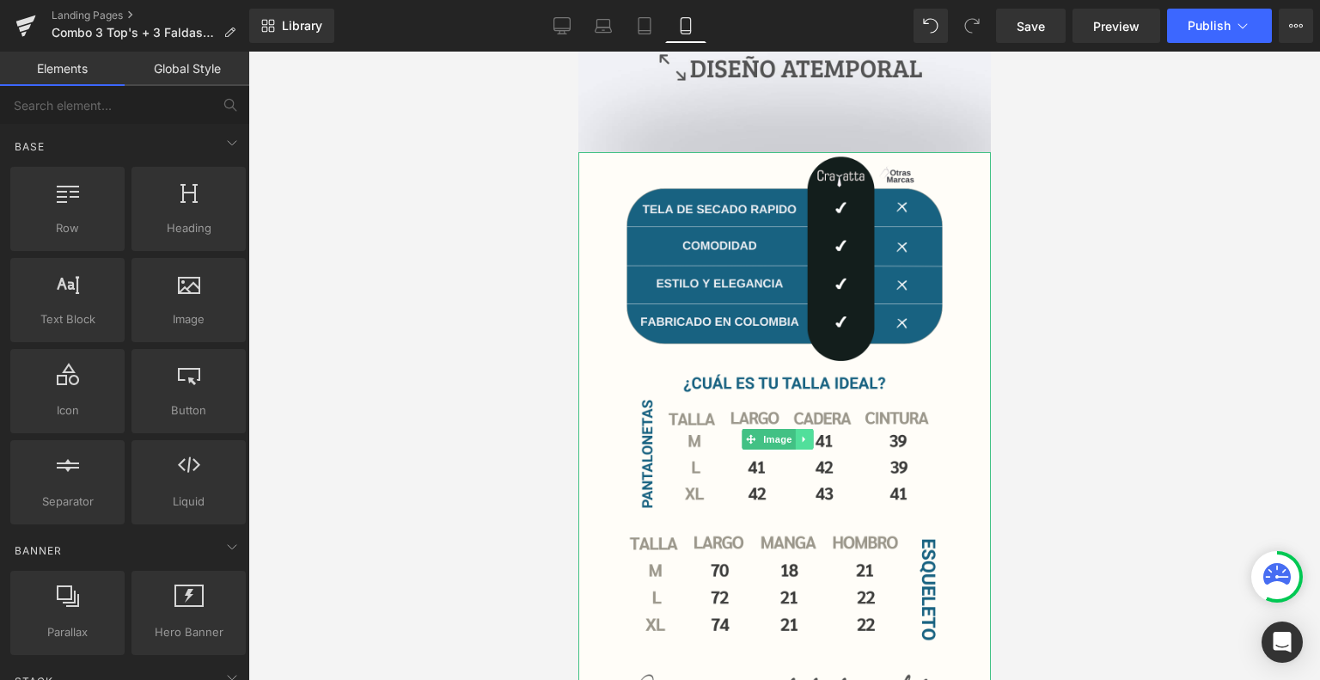
scroll to position [2260, 0]
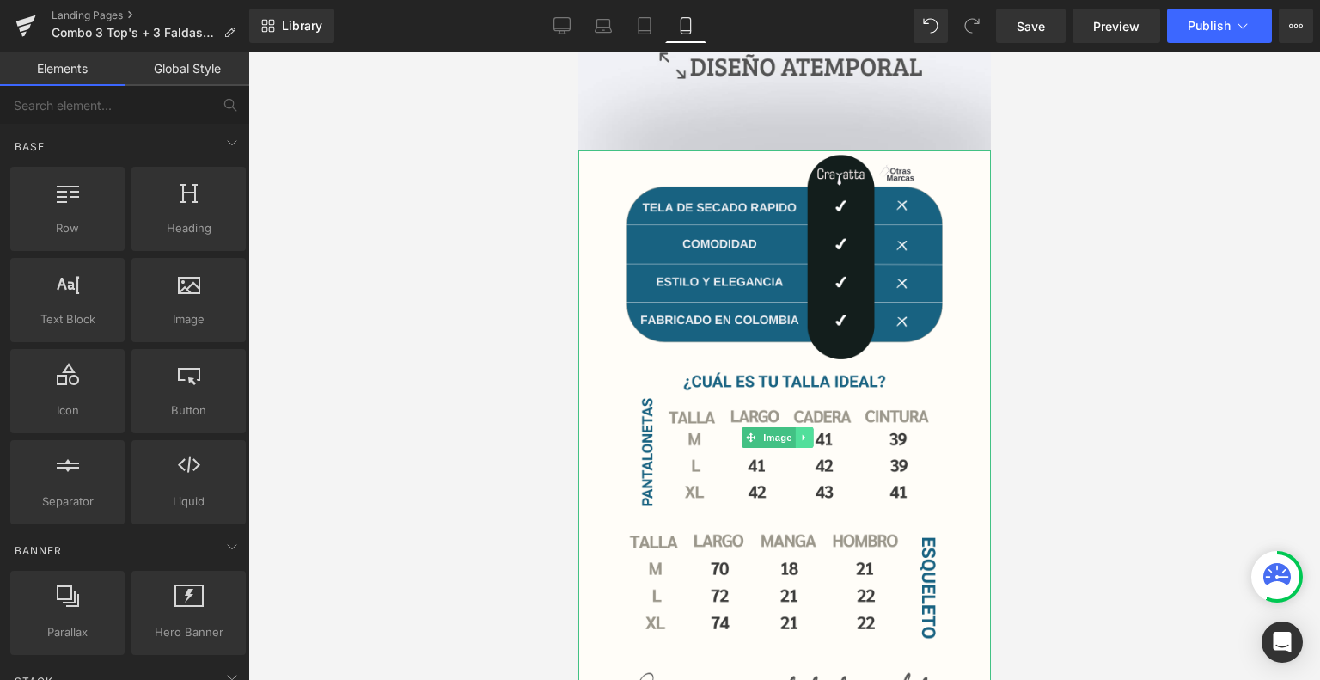
click at [806, 432] on icon at bounding box center [803, 437] width 9 height 10
click at [822, 427] on link at bounding box center [831, 437] width 18 height 21
click at [799, 432] on icon at bounding box center [803, 437] width 9 height 10
click at [816, 432] on icon at bounding box center [812, 436] width 9 height 9
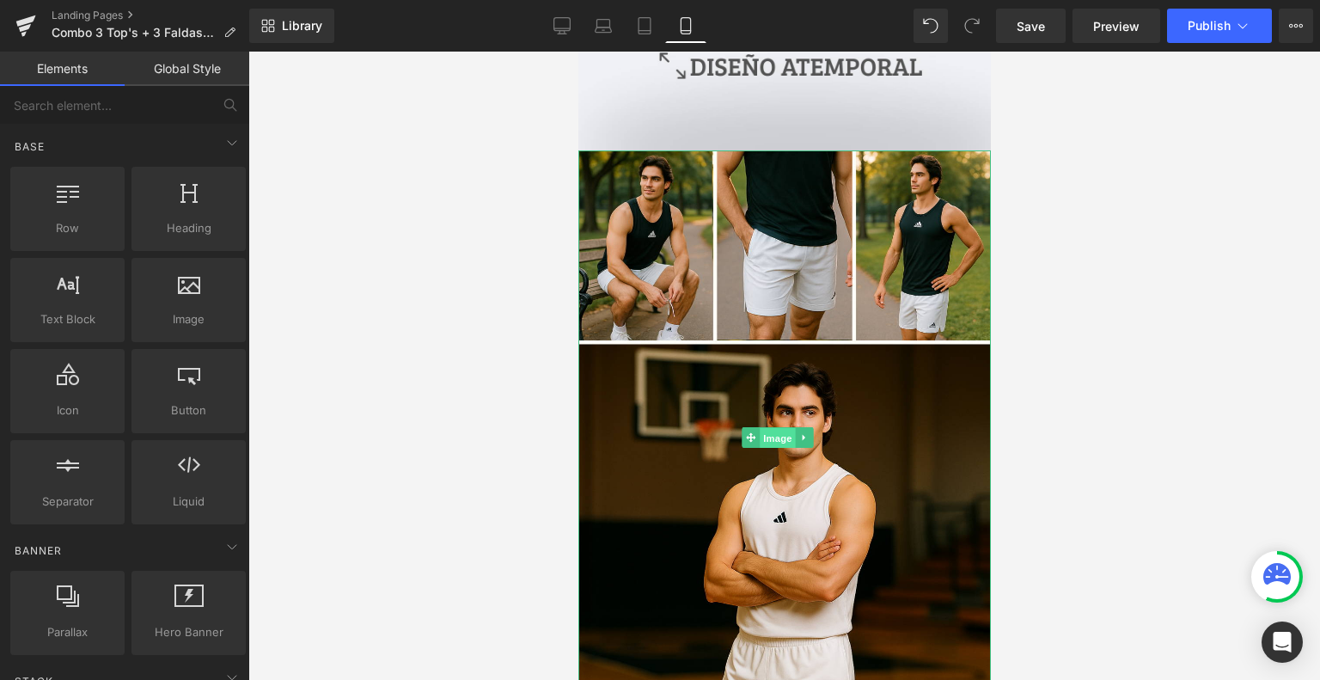
click at [761, 428] on span "Image" at bounding box center [778, 438] width 36 height 21
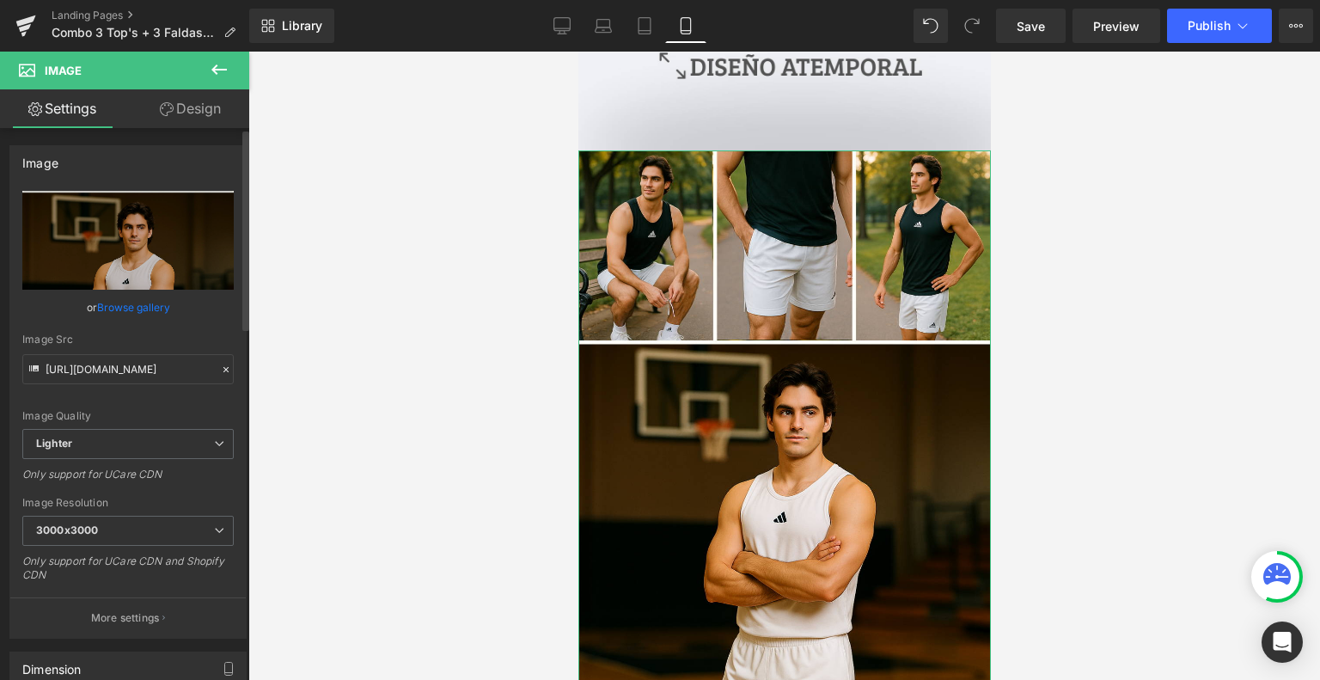
click at [126, 296] on link "Browse gallery" at bounding box center [133, 307] width 73 height 30
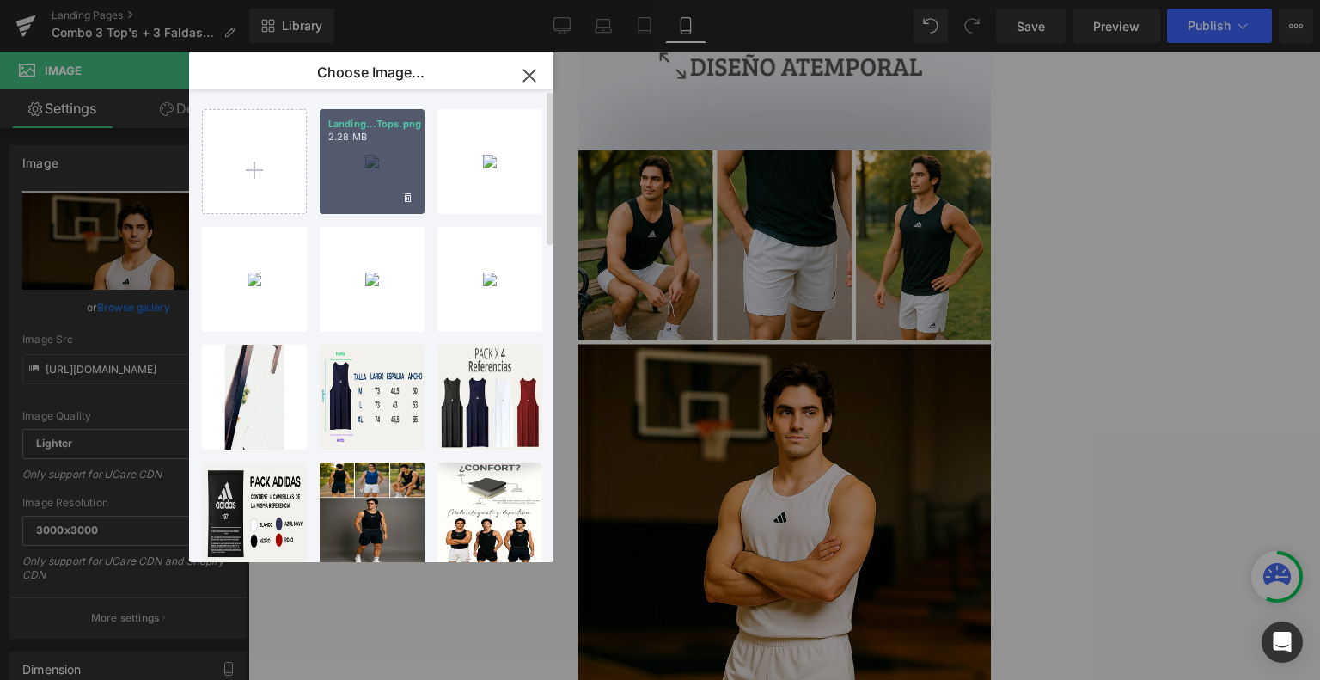
click at [395, 162] on div "Landing...Tops.png 2.28 MB" at bounding box center [372, 161] width 105 height 105
type input "[URL][DOMAIN_NAME]"
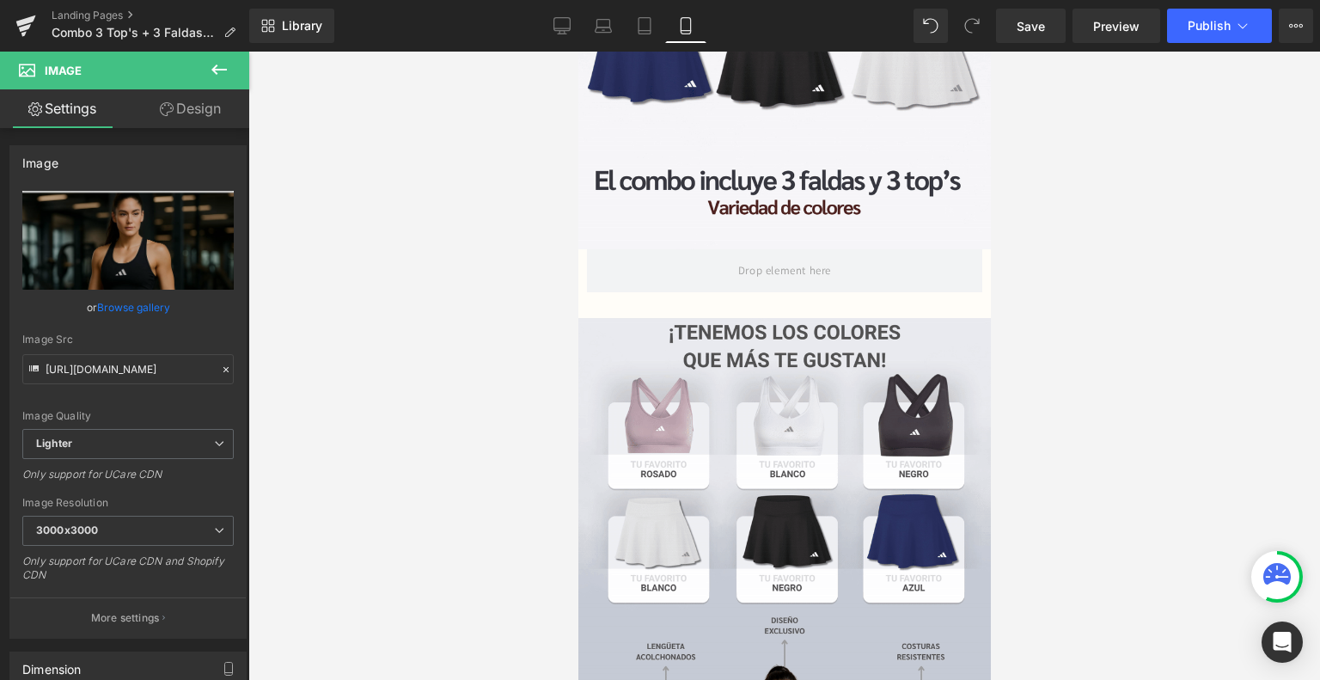
scroll to position [0, 0]
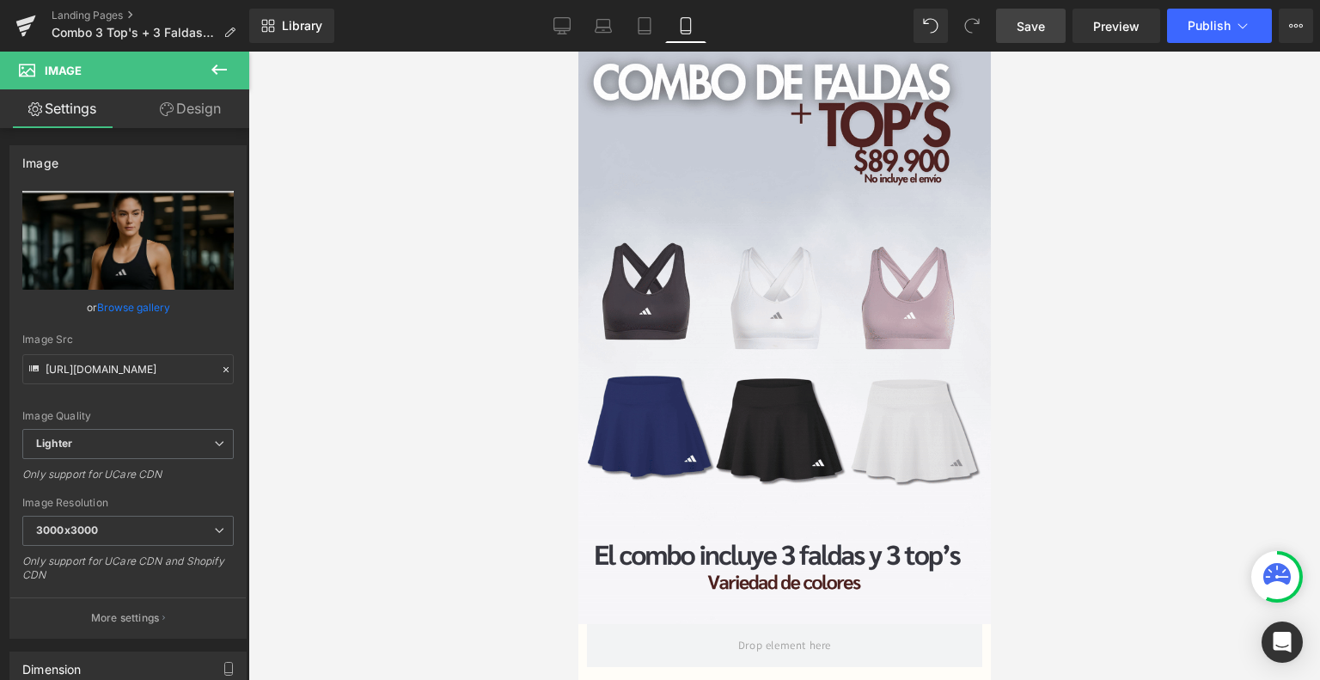
click at [1036, 27] on span "Save" at bounding box center [1031, 26] width 28 height 18
